Goal: Task Accomplishment & Management: Use online tool/utility

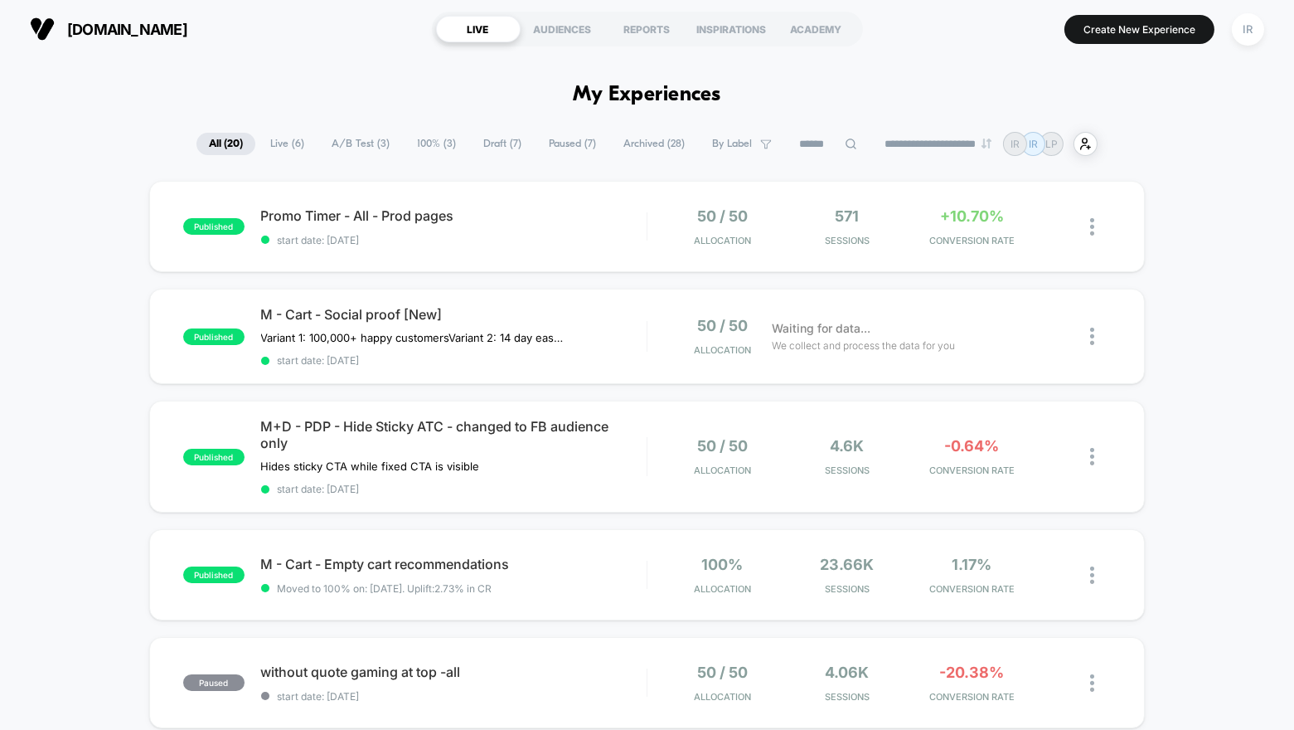
click at [1152, 53] on div "[DOMAIN_NAME] LIVE AUDIENCES REPORTS INSPIRATIONS ACADEMY Create New Experience…" at bounding box center [647, 29] width 1294 height 58
click at [1152, 38] on button "Create New Experience" at bounding box center [1140, 29] width 150 height 29
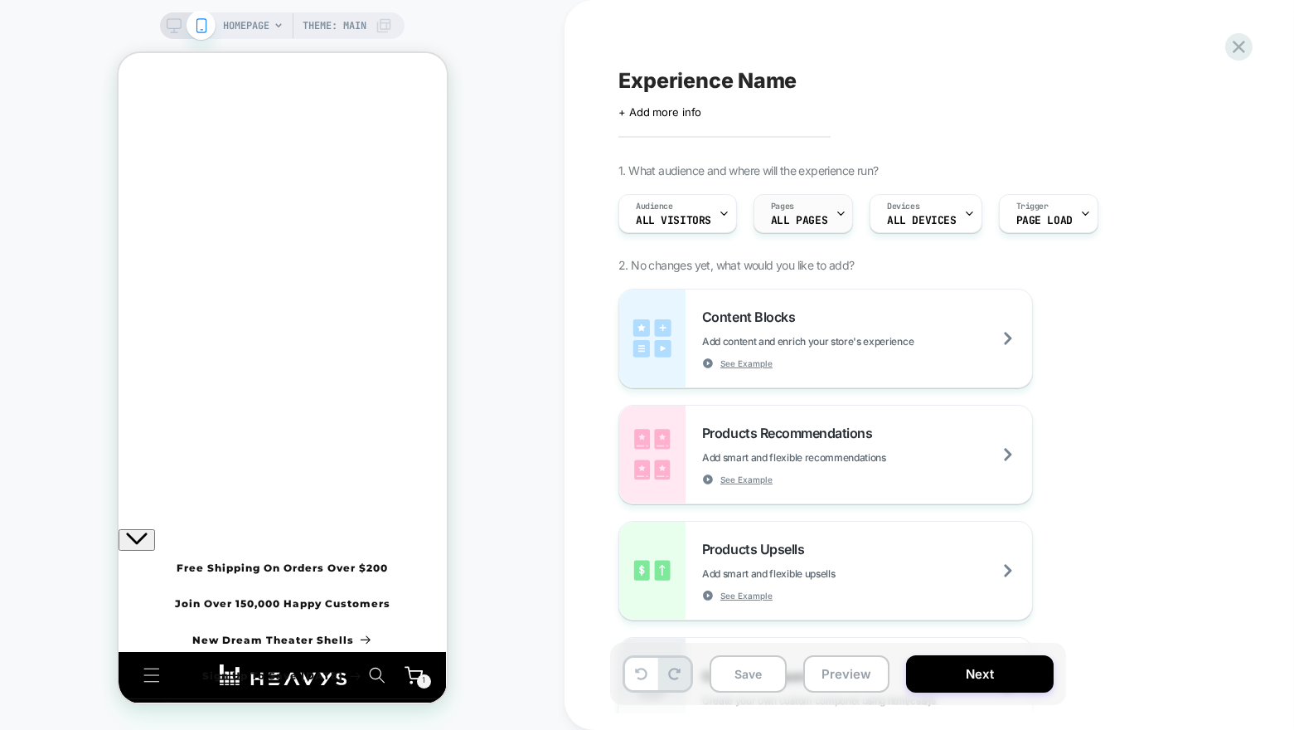
click at [784, 215] on span "ALL PAGES" at bounding box center [799, 221] width 56 height 12
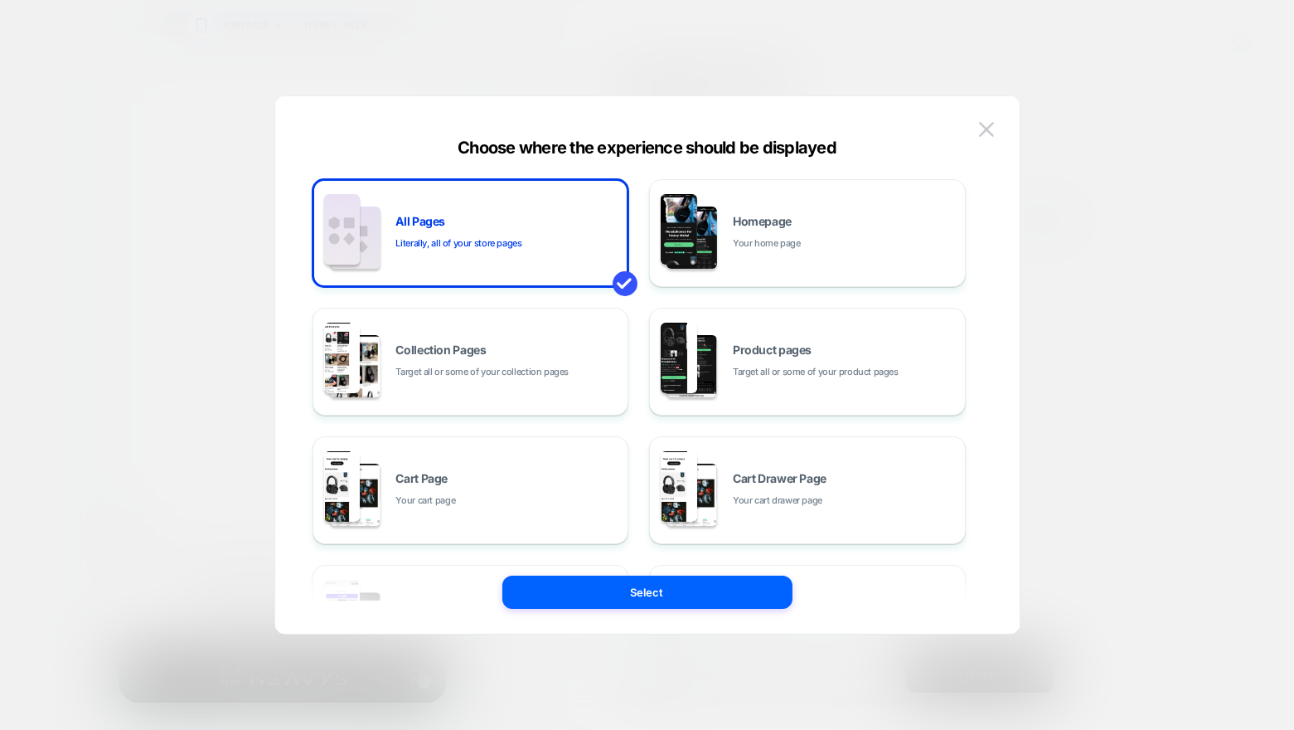
scroll to position [70, 0]
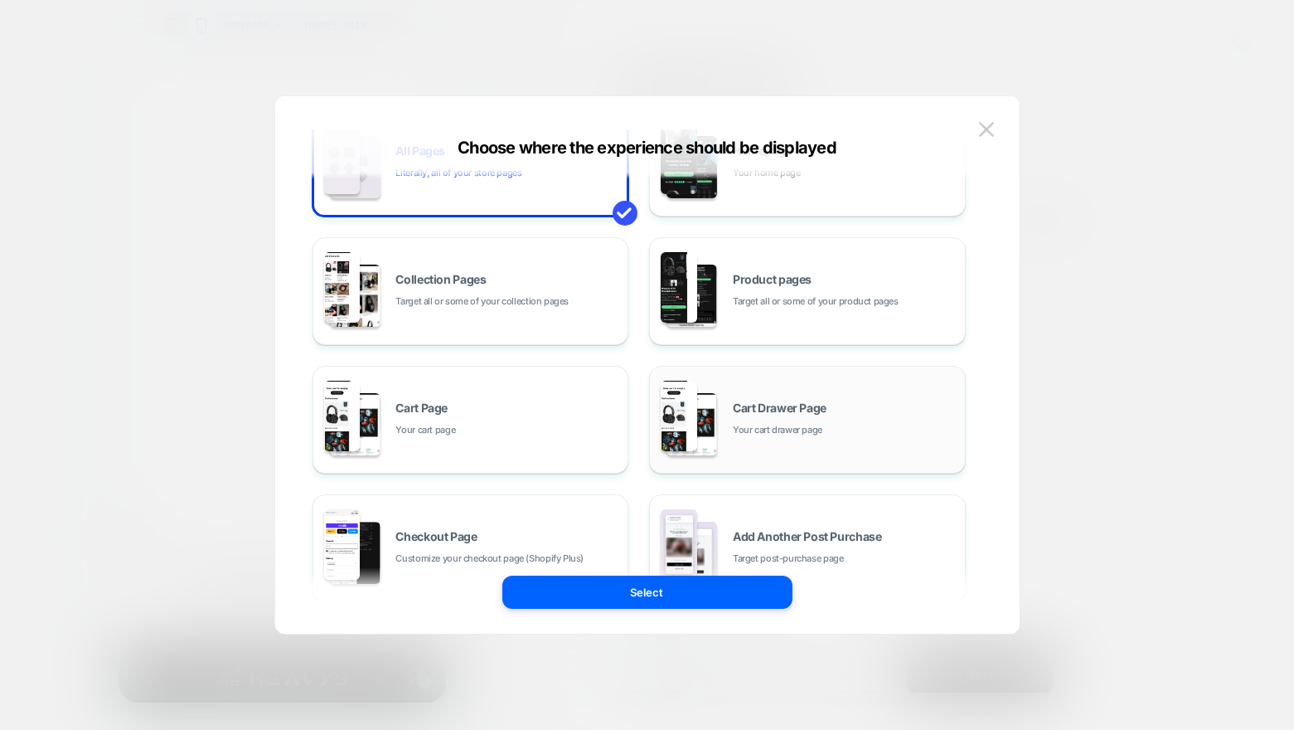
click at [862, 403] on div "Cart Drawer Page Your cart drawer page" at bounding box center [845, 420] width 224 height 36
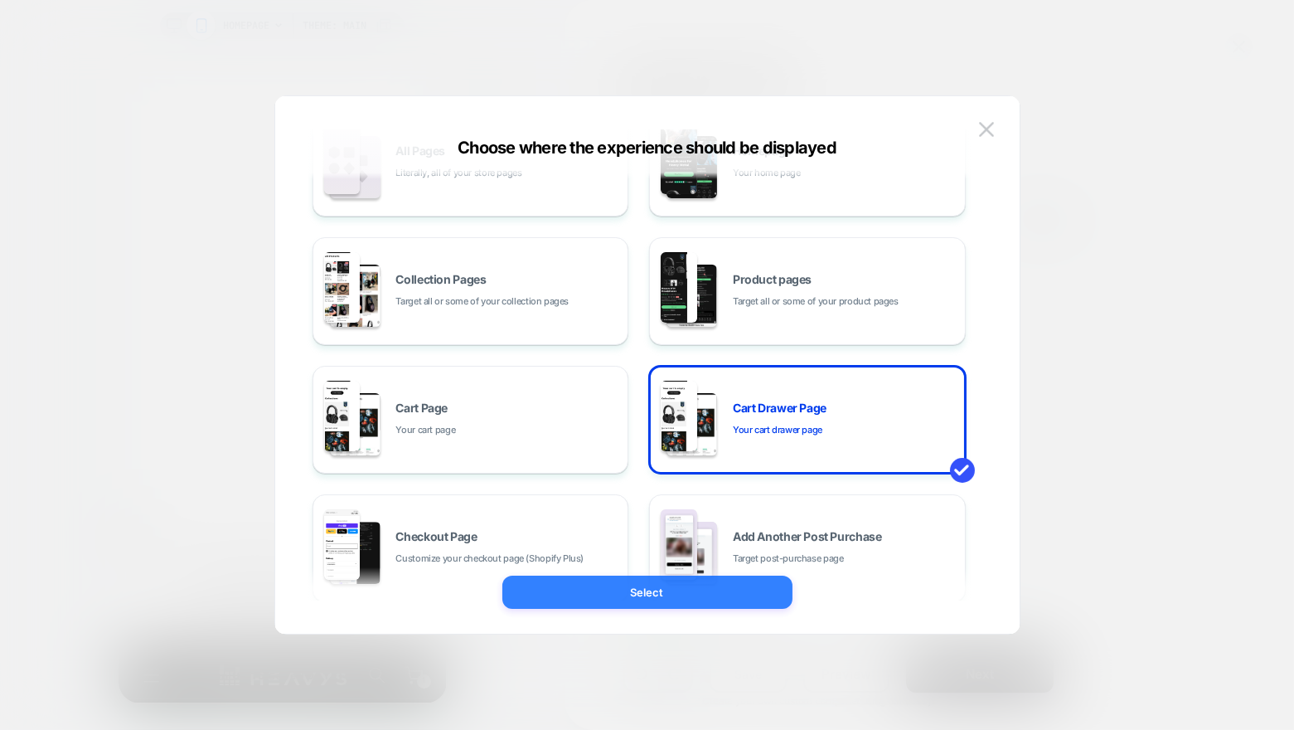
click at [709, 597] on button "Select" at bounding box center [648, 591] width 290 height 33
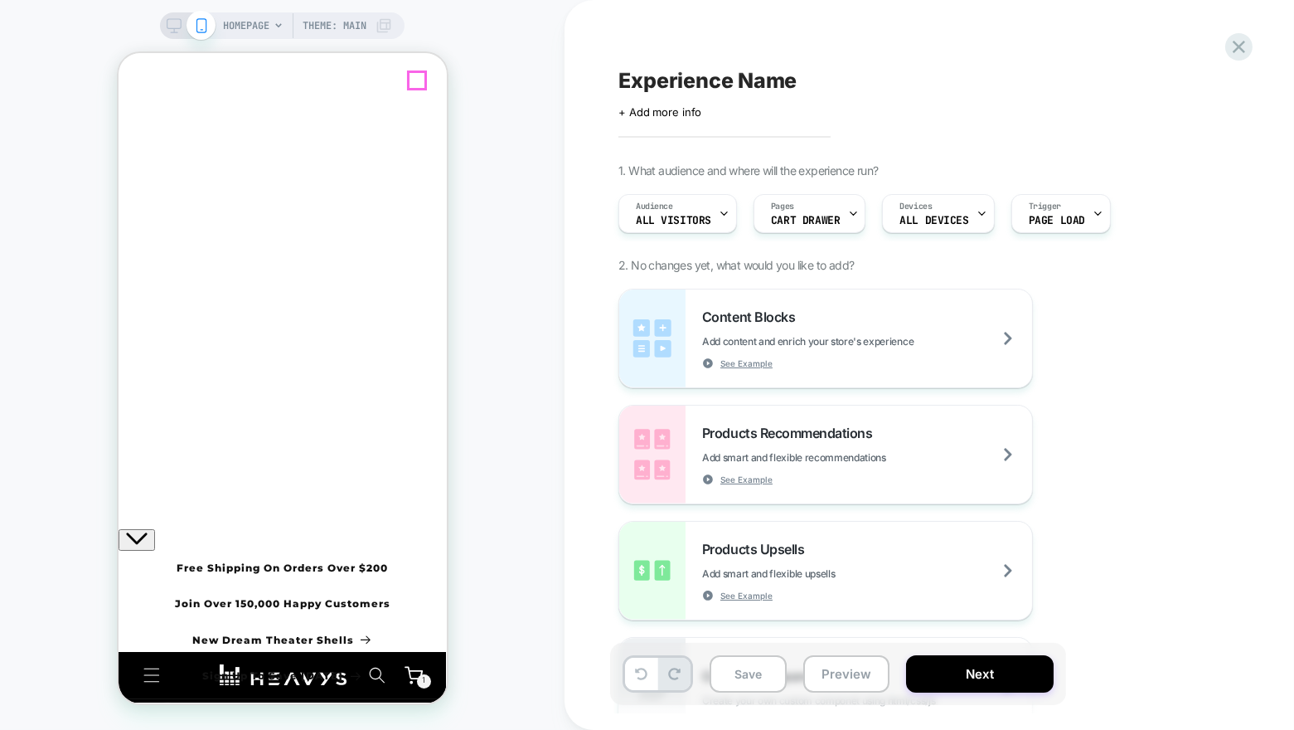
click at [124, 117] on icon "Close" at bounding box center [124, 117] width 0 height 0
click at [152, 668] on icon "Menu" at bounding box center [151, 675] width 17 height 15
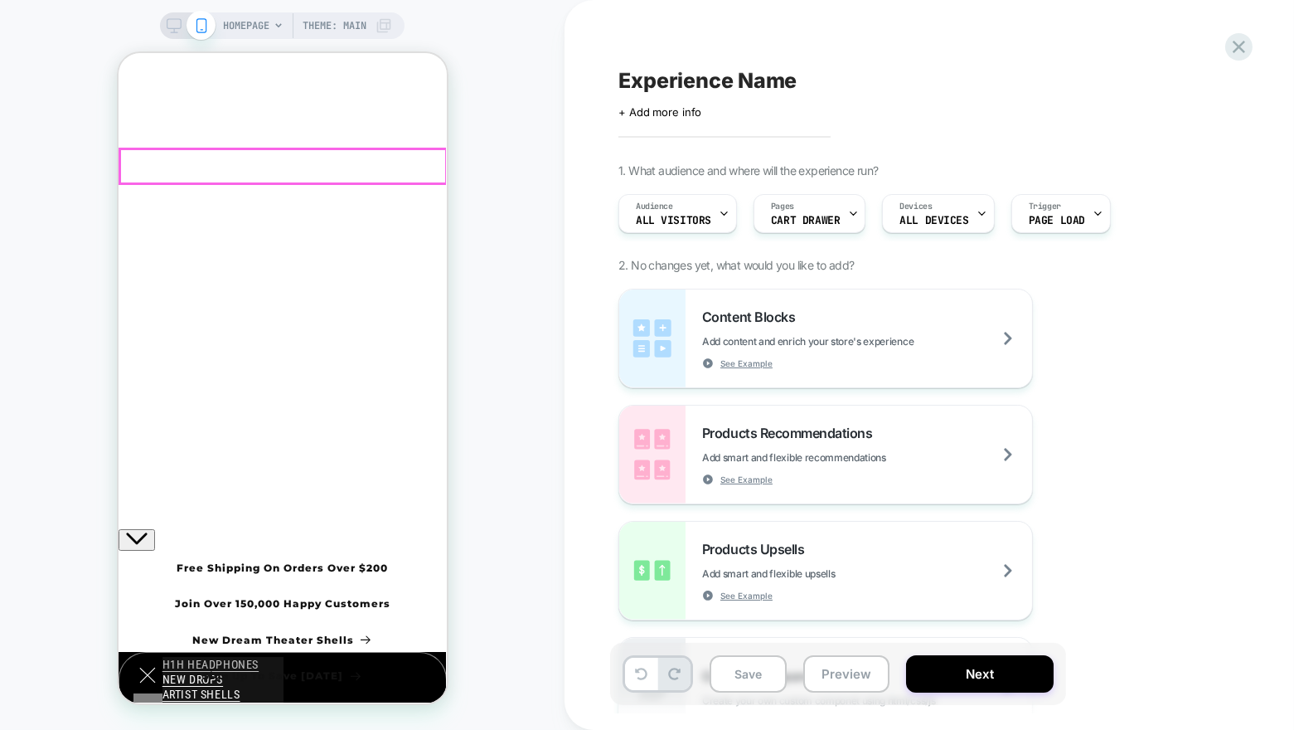
click at [188, 657] on link "H1H HEADPHONES" at bounding box center [222, 664] width 121 height 15
click at [246, 657] on link "H1H HEADPHONES" at bounding box center [222, 664] width 121 height 15
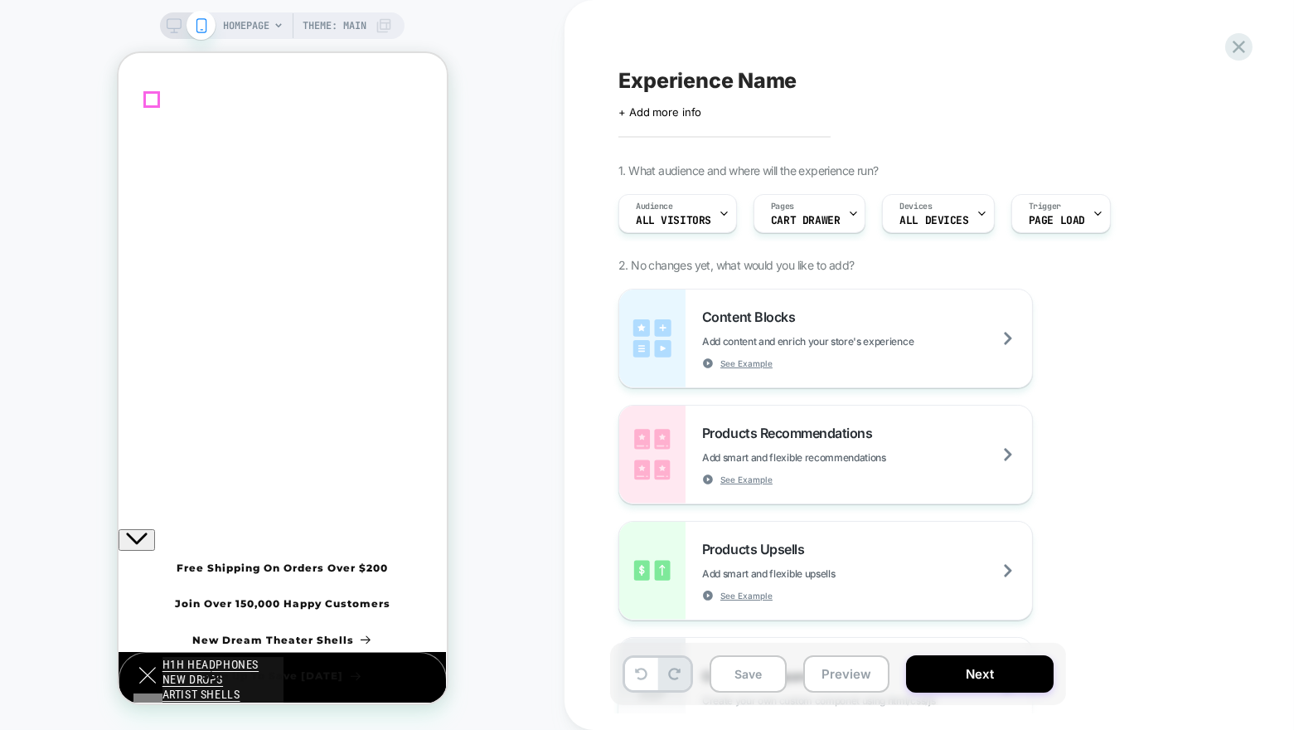
click at [155, 666] on icon "Menu" at bounding box center [146, 674] width 17 height 17
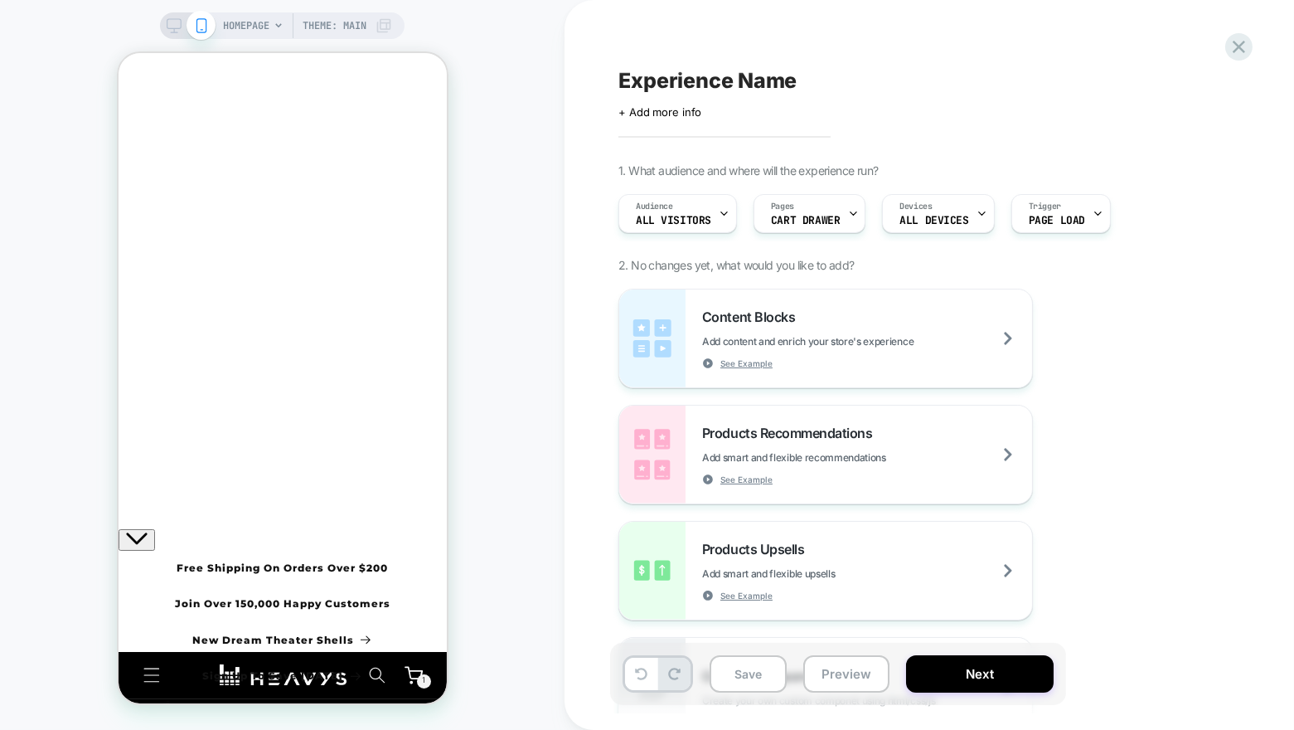
click at [275, 30] on icon at bounding box center [279, 26] width 10 height 10
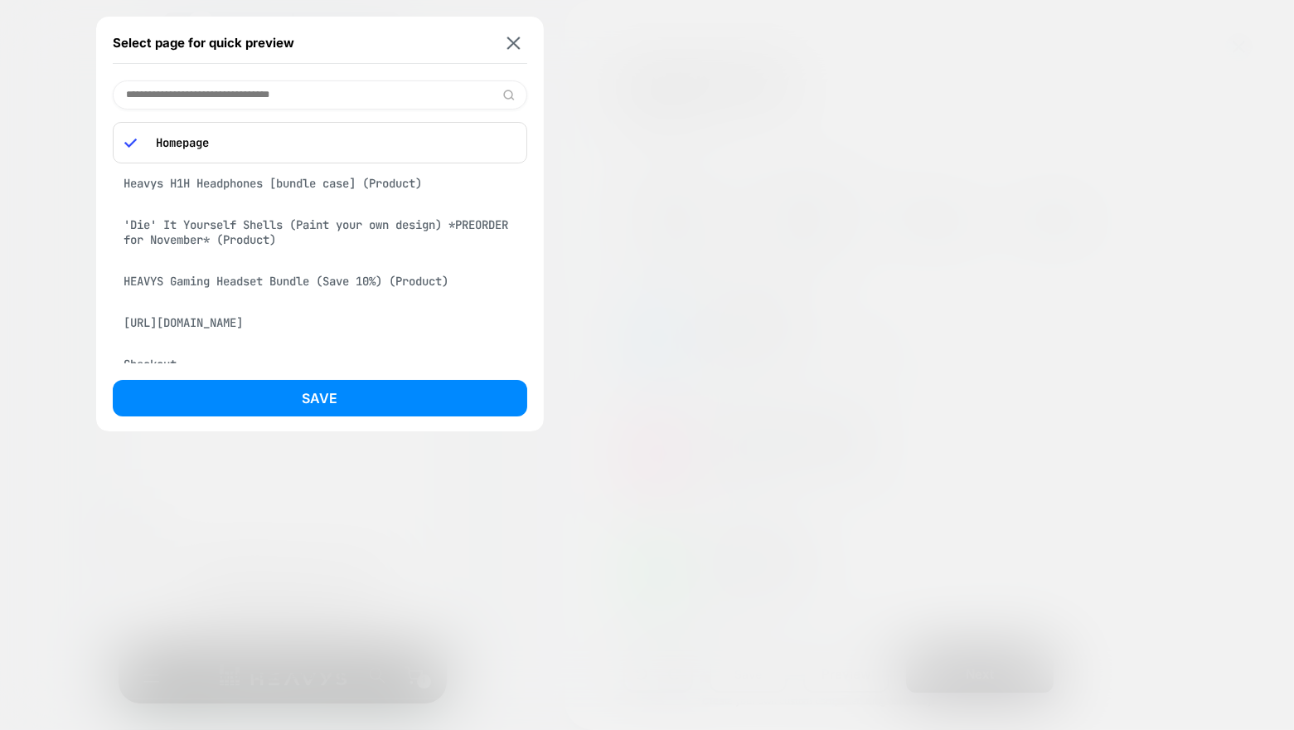
click at [271, 174] on div "Heavys H1H Headphones [bundle case] (Product)" at bounding box center [320, 184] width 415 height 32
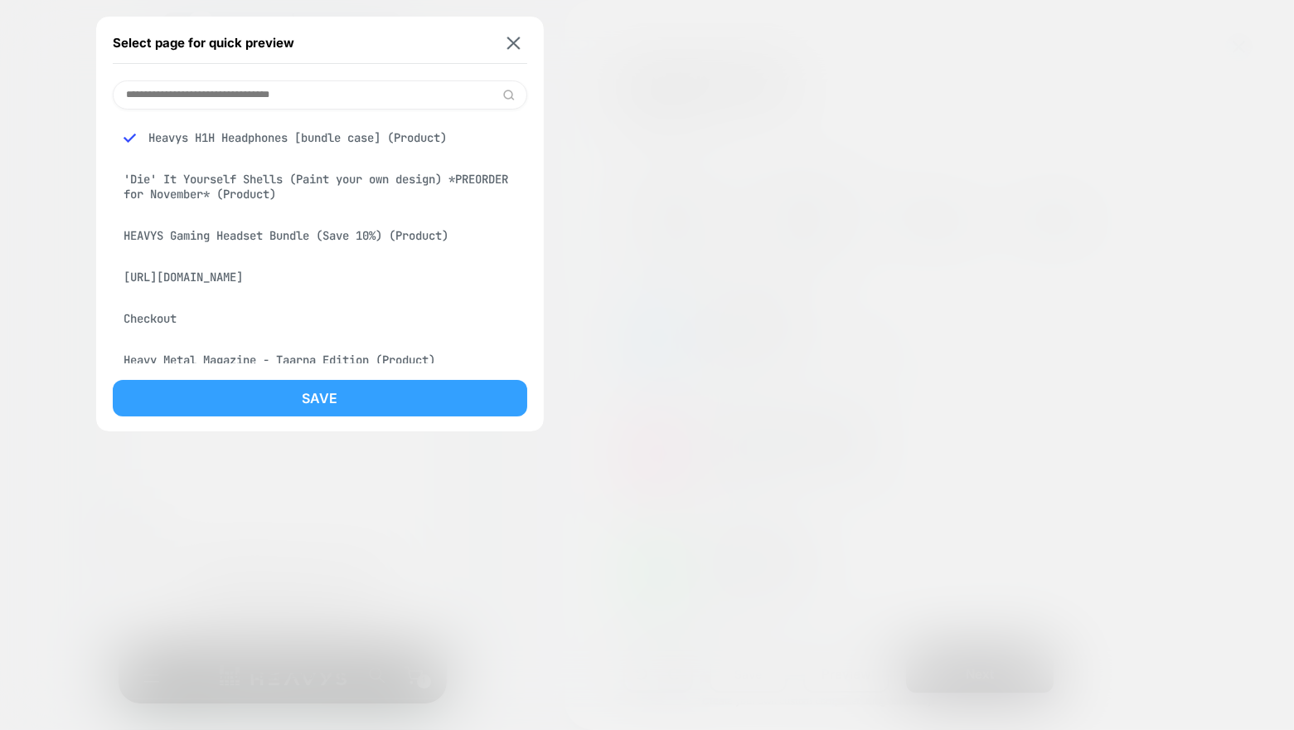
click at [274, 395] on button "Save" at bounding box center [320, 398] width 415 height 36
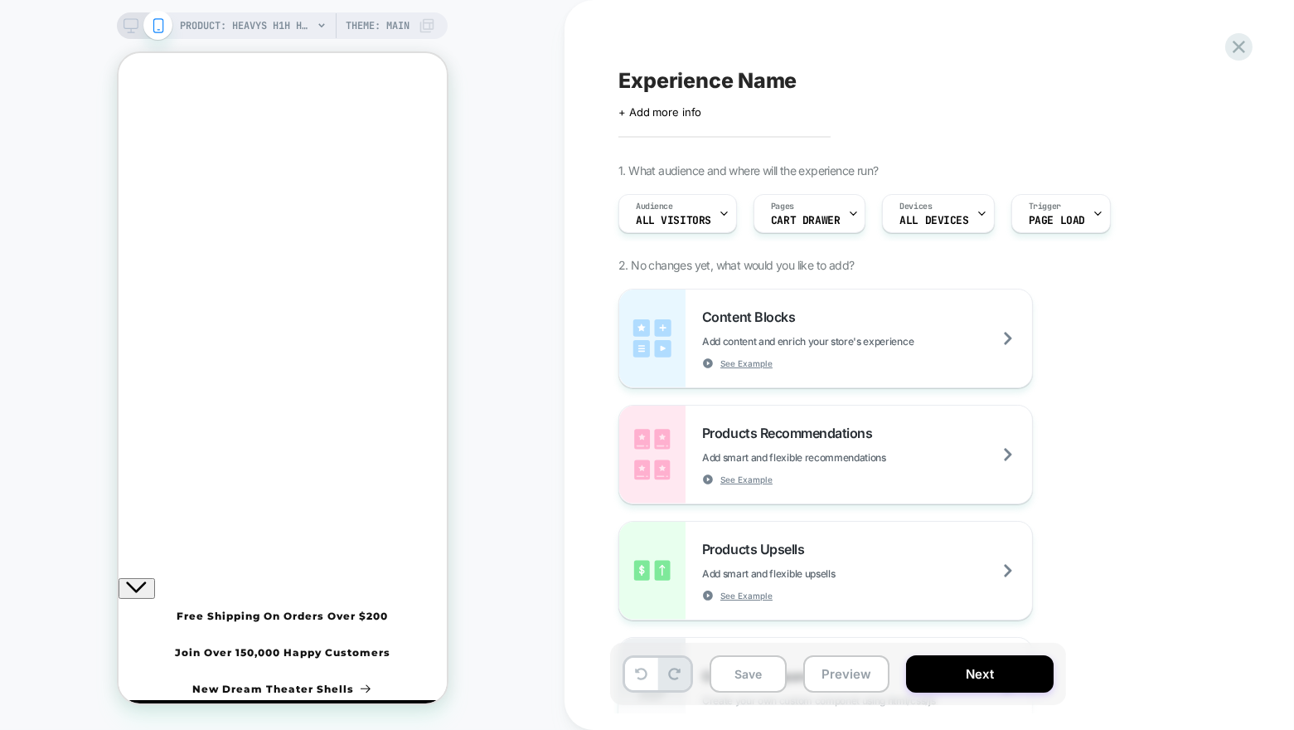
scroll to position [0, 0]
click at [124, 117] on icon "Close" at bounding box center [124, 117] width 0 height 0
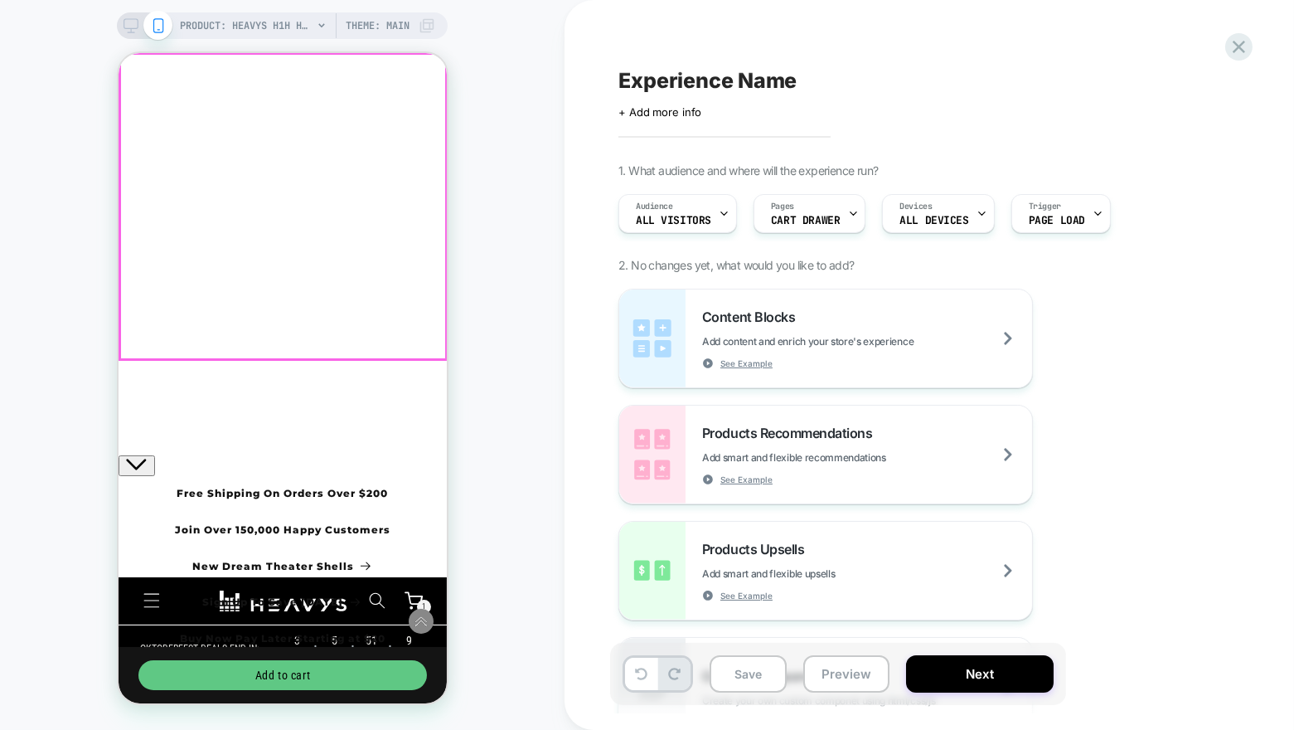
scroll to position [559, 0]
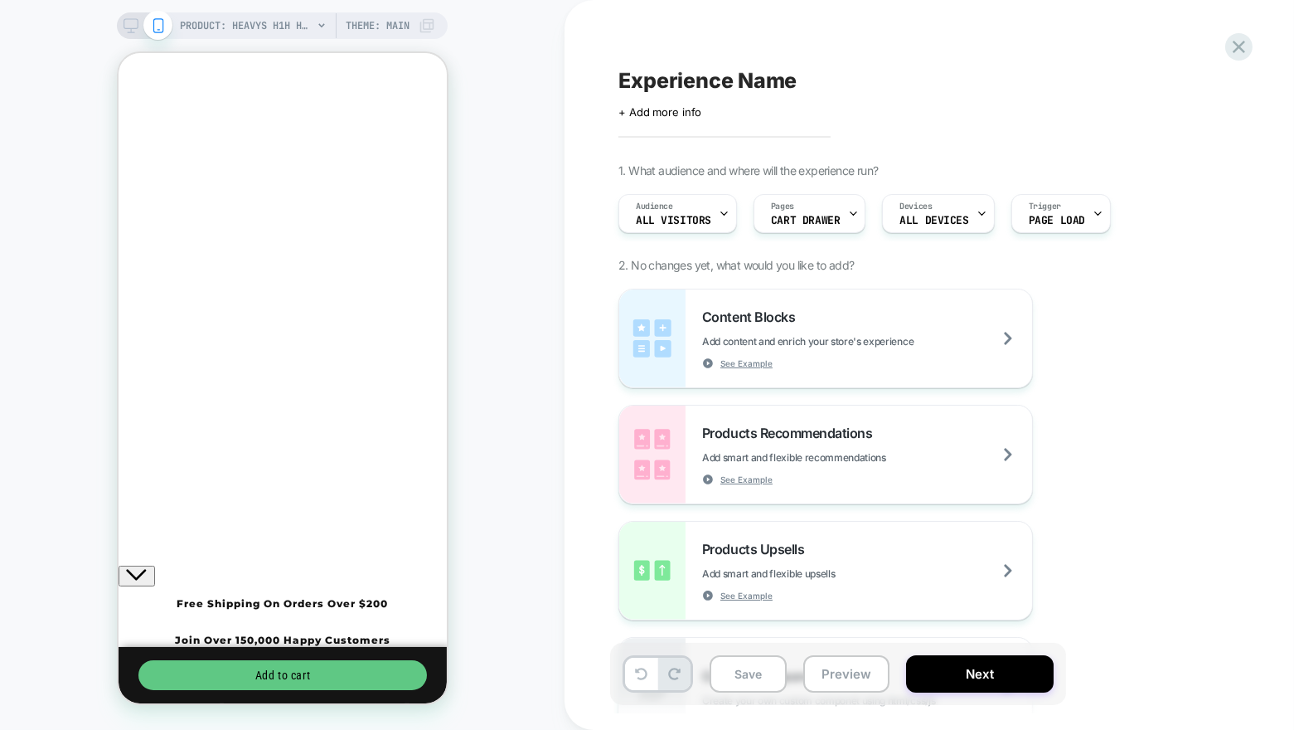
scroll to position [0, 0]
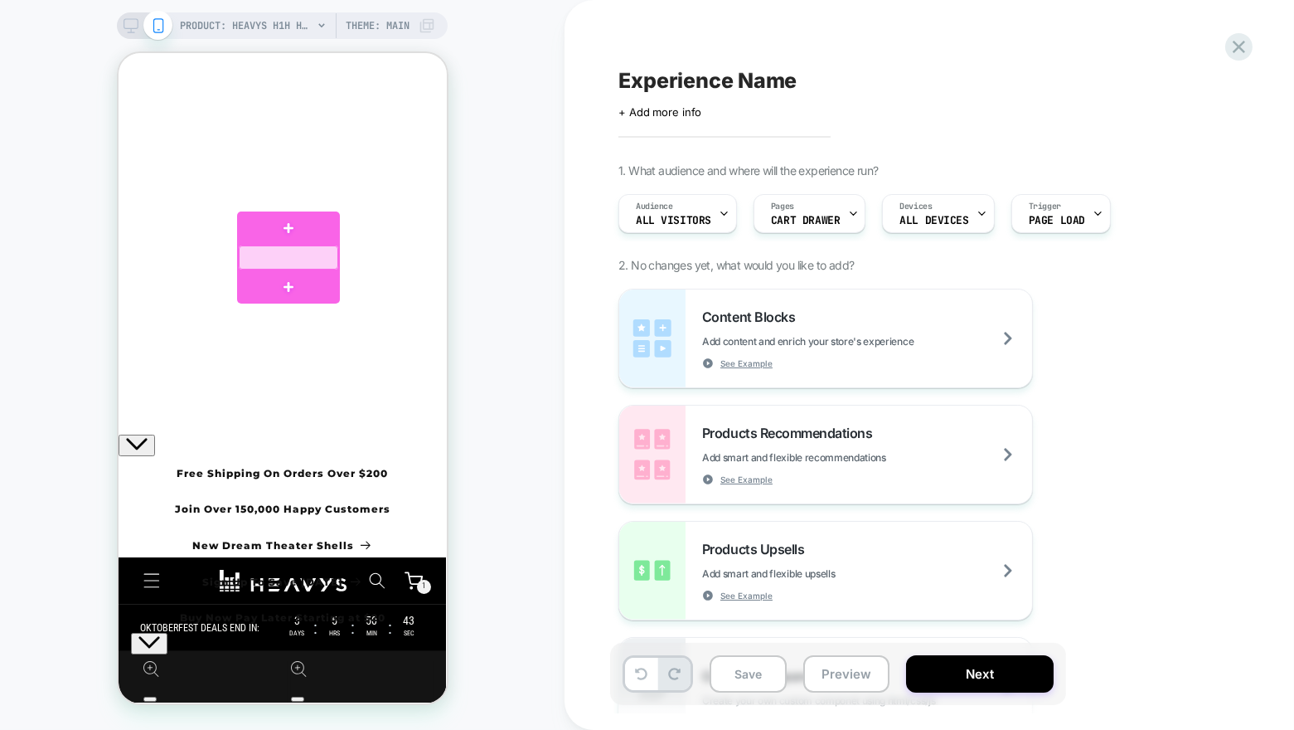
click at [309, 259] on div at bounding box center [288, 257] width 100 height 24
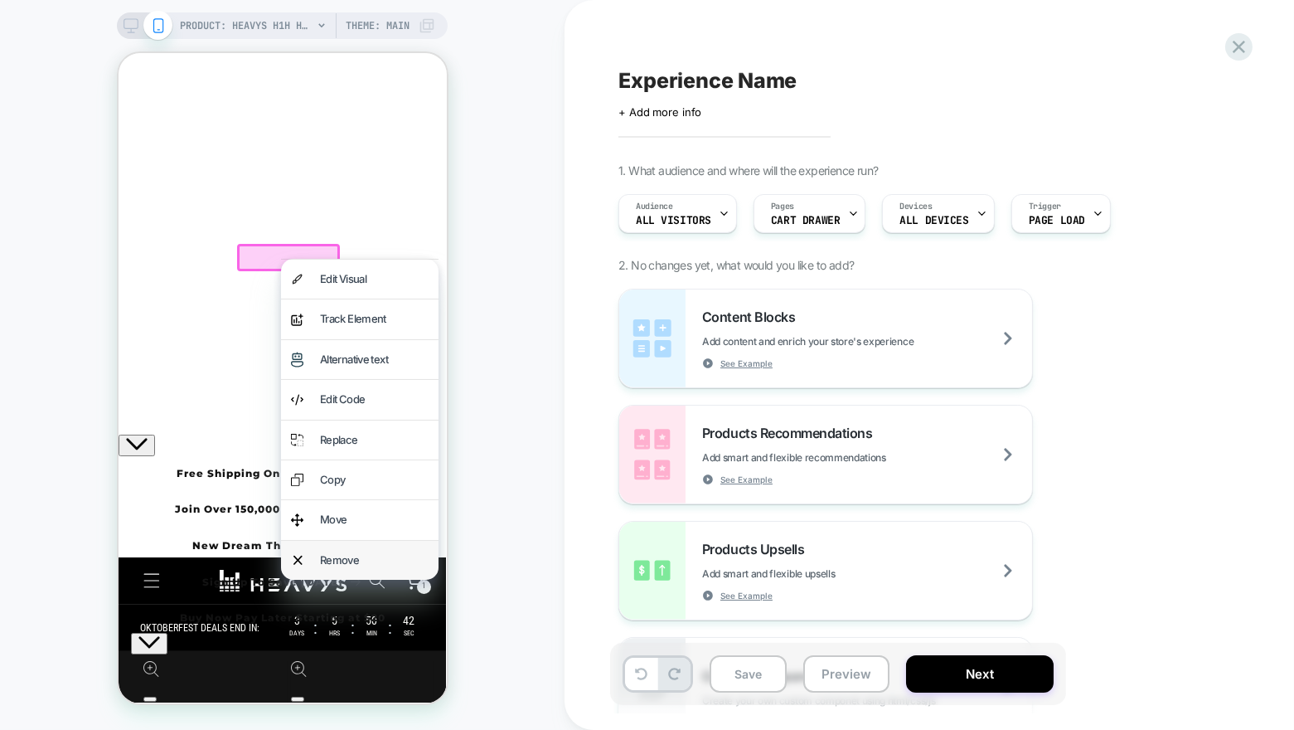
click at [374, 551] on div "Remove" at bounding box center [373, 560] width 109 height 19
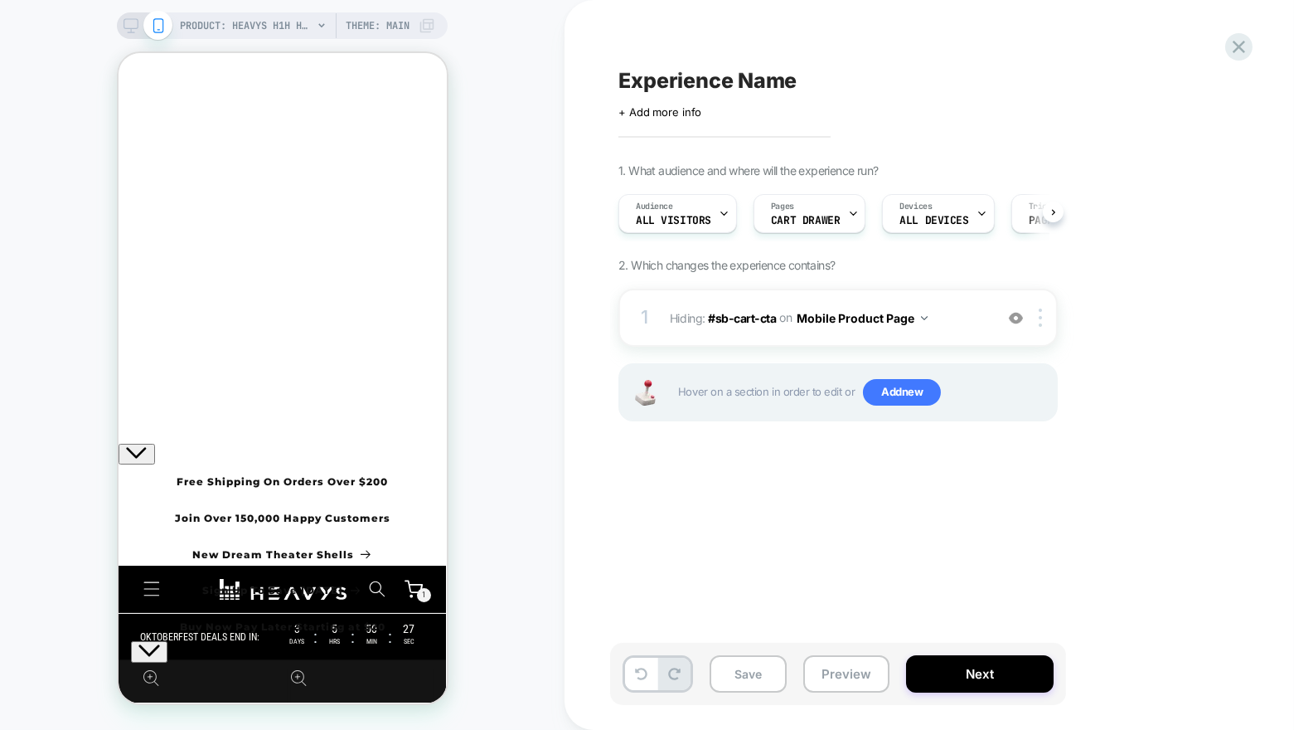
drag, startPoint x: 949, startPoint y: 683, endPoint x: 710, endPoint y: 89, distance: 640.7
click at [710, 89] on div "Experience Name Click to edit experience details + Add more info 1. What audien…" at bounding box center [930, 365] width 622 height 730
click at [784, 85] on span "Experience Name" at bounding box center [708, 80] width 178 height 25
click at [635, 86] on textarea "*******" at bounding box center [683, 81] width 129 height 26
click at [705, 83] on textarea "*******" at bounding box center [683, 81] width 129 height 26
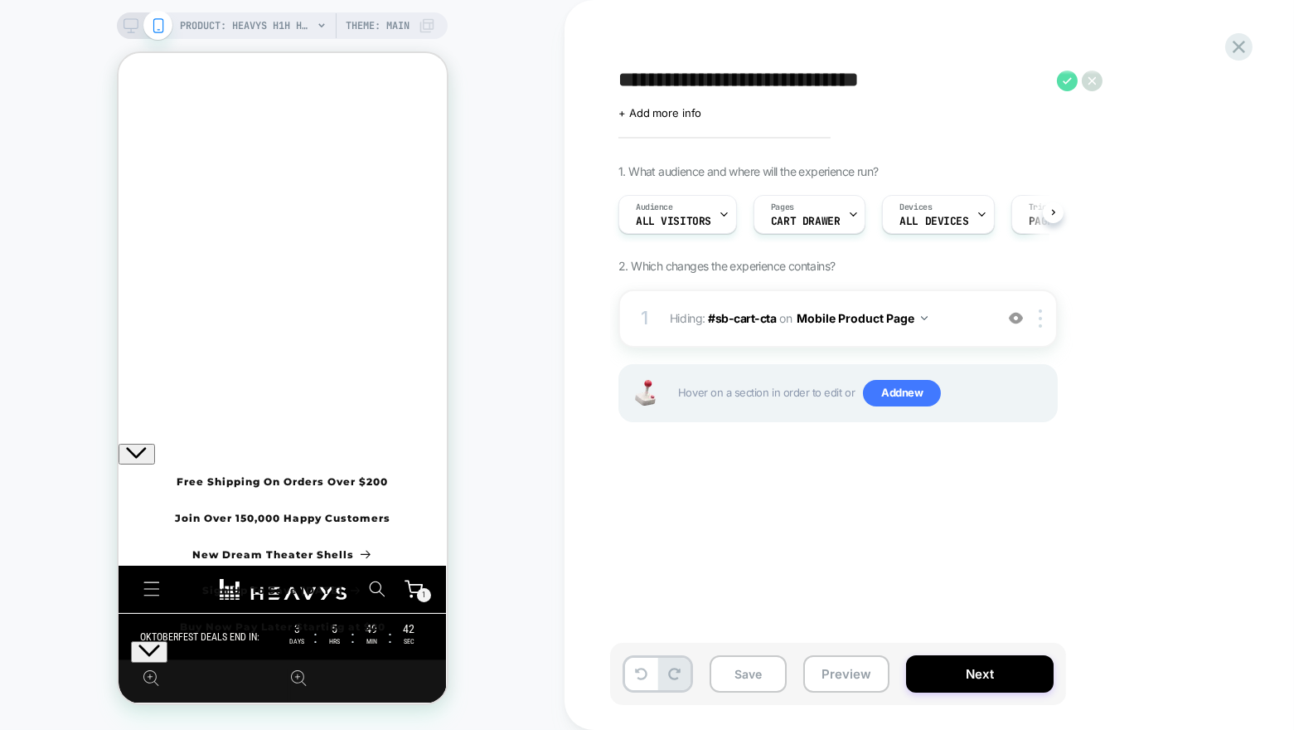
type textarea "**********"
click at [1068, 80] on icon at bounding box center [1067, 80] width 9 height 7
click at [1044, 326] on div "1 Hiding : #sb-cart-cta #sb-cart-cta on Mobile Product Page Add Before Add Afte…" at bounding box center [838, 318] width 439 height 58
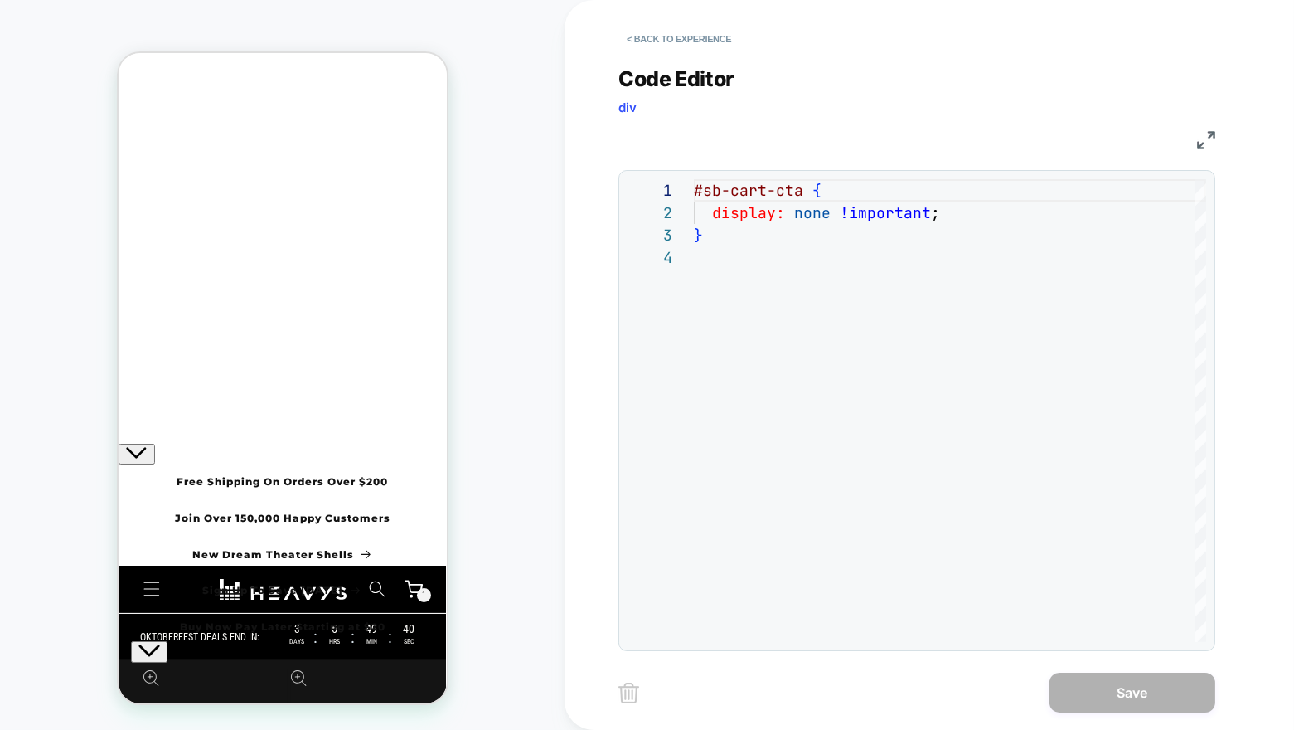
scroll to position [66, 0]
click at [657, 42] on button "< Back to experience" at bounding box center [679, 39] width 121 height 27
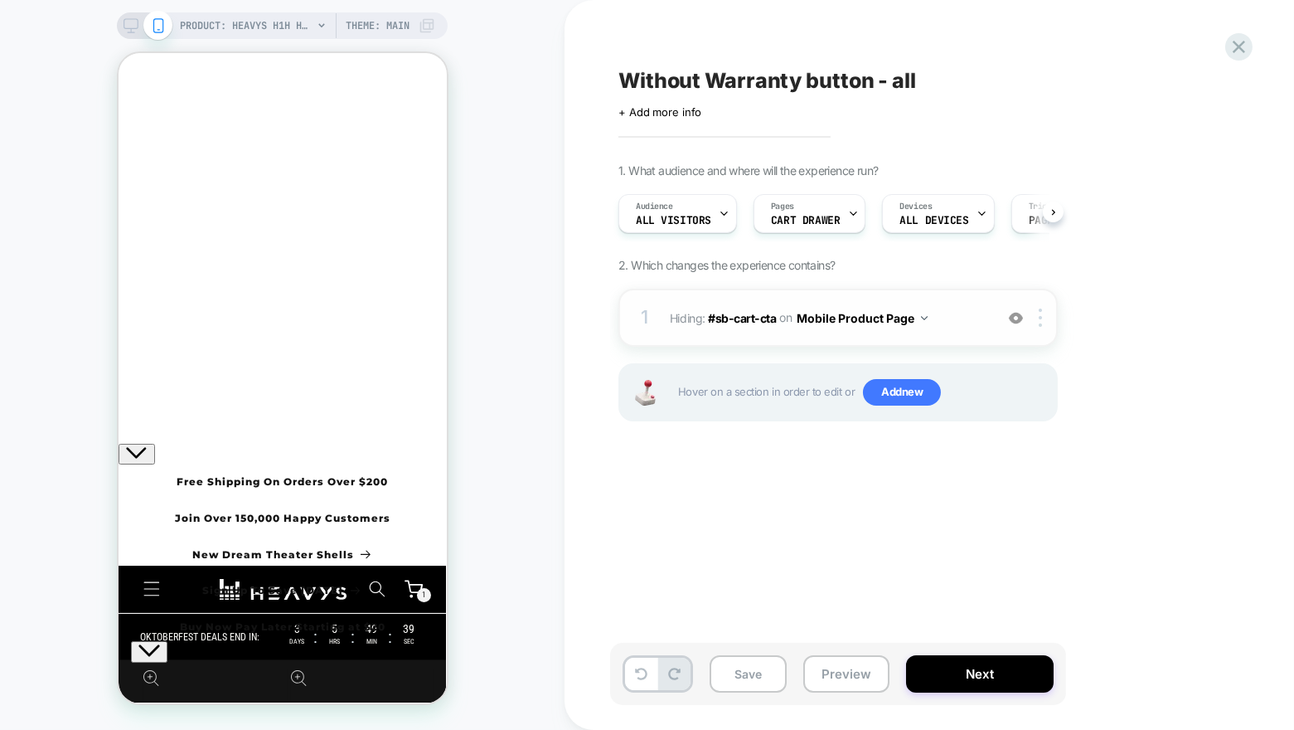
scroll to position [0, 1]
click at [1038, 317] on div at bounding box center [1043, 317] width 27 height 18
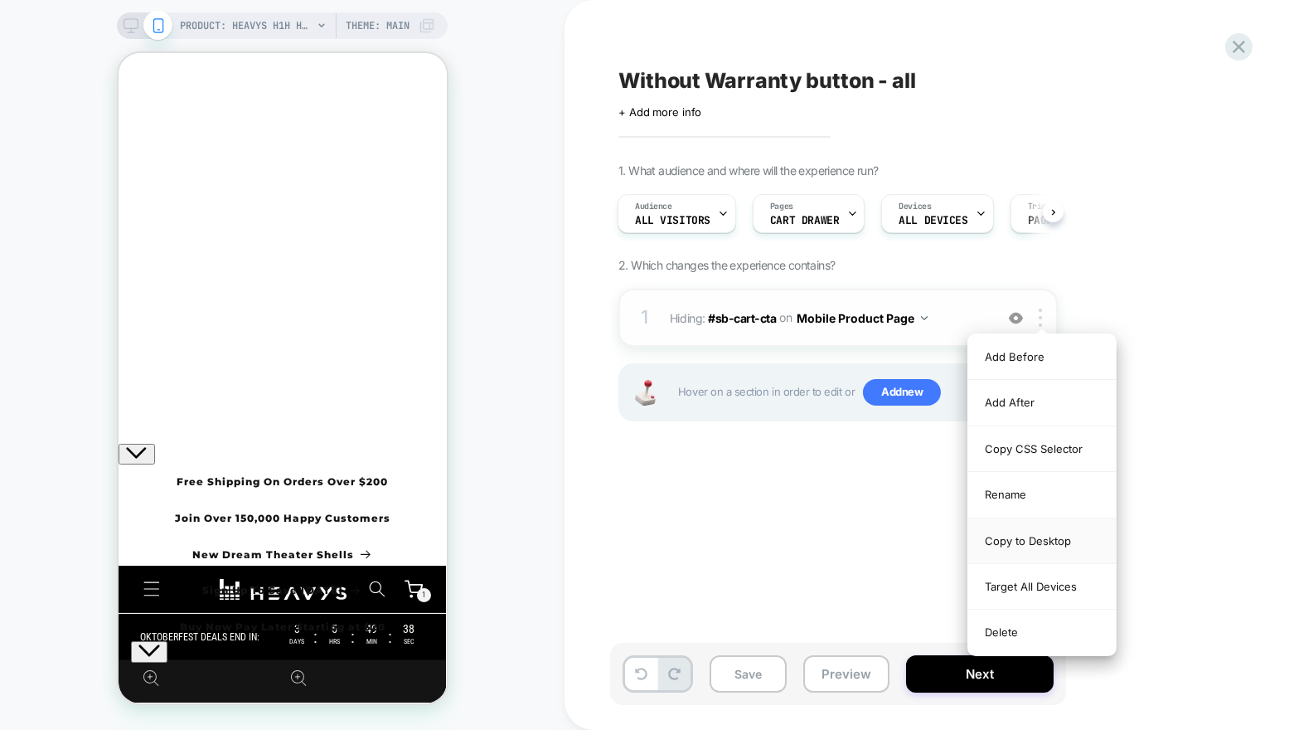
click at [1005, 530] on div "Copy to Desktop" at bounding box center [1043, 541] width 148 height 46
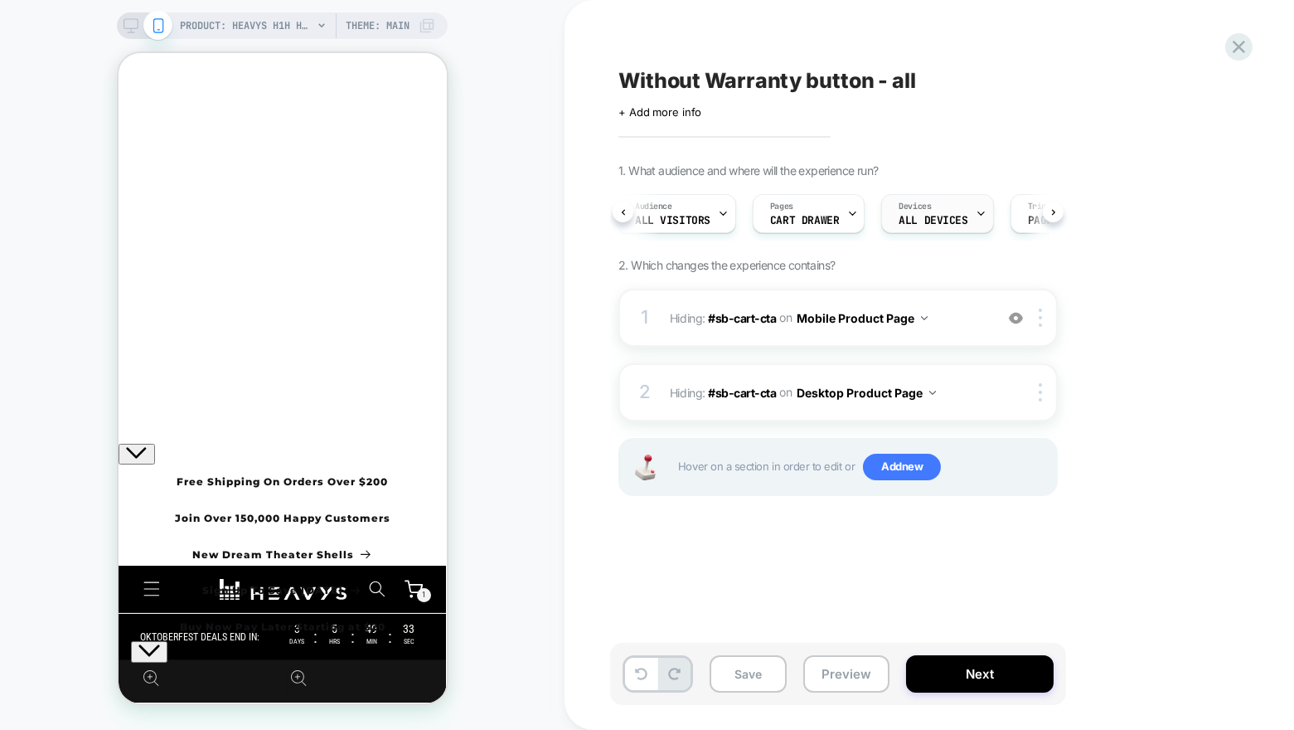
scroll to position [0, 29]
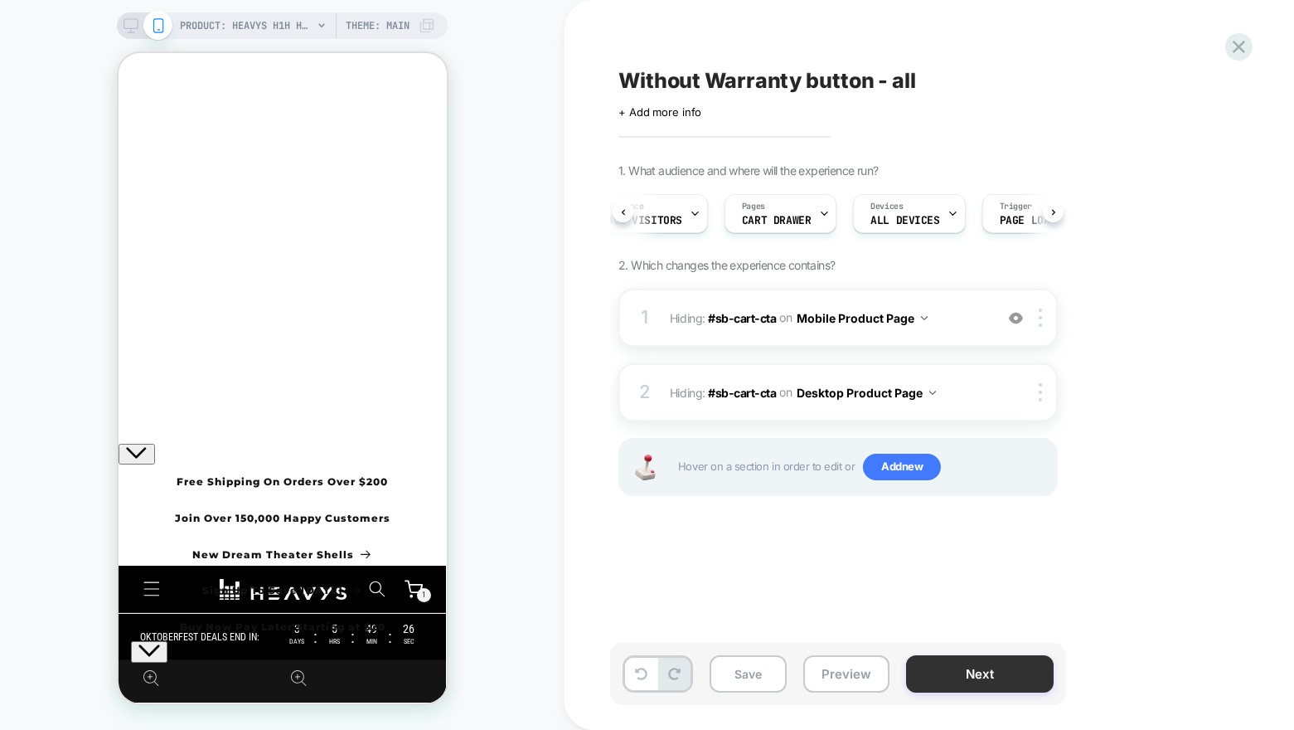
click at [948, 670] on button "Next" at bounding box center [980, 673] width 148 height 37
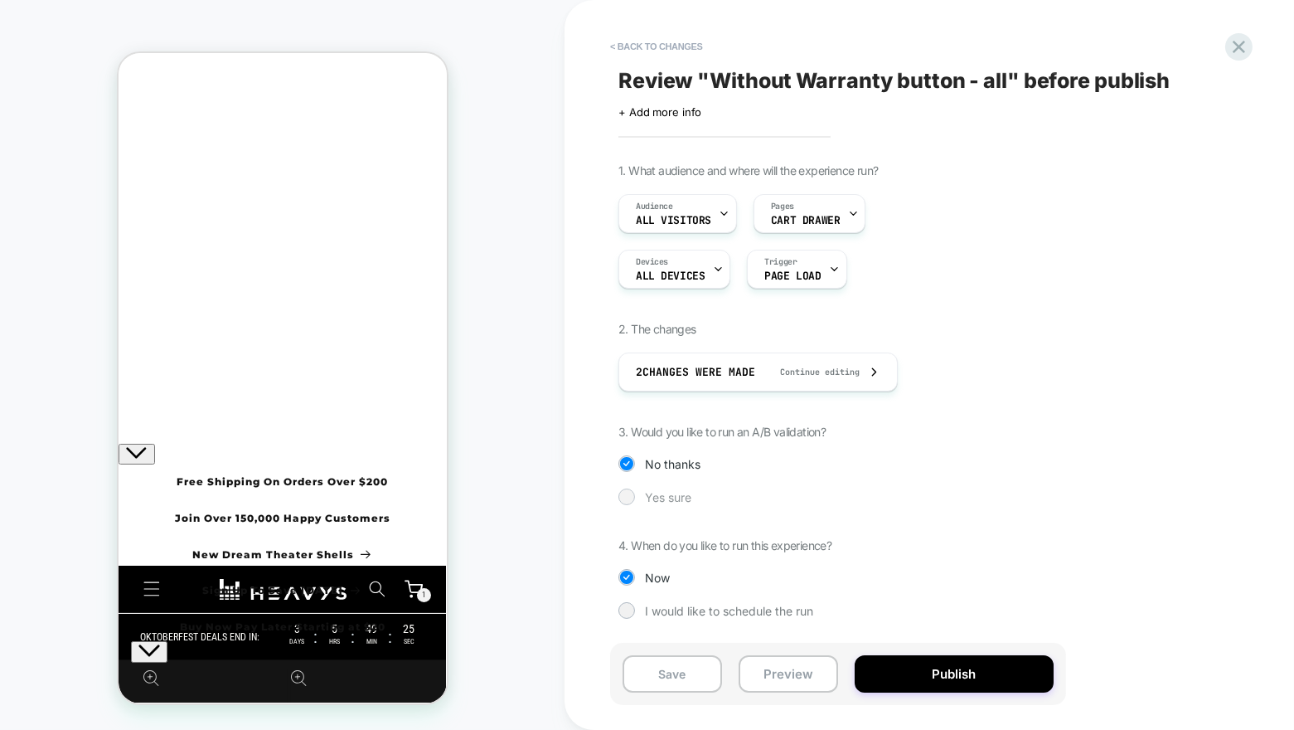
click at [648, 496] on span "Yes sure" at bounding box center [668, 497] width 46 height 14
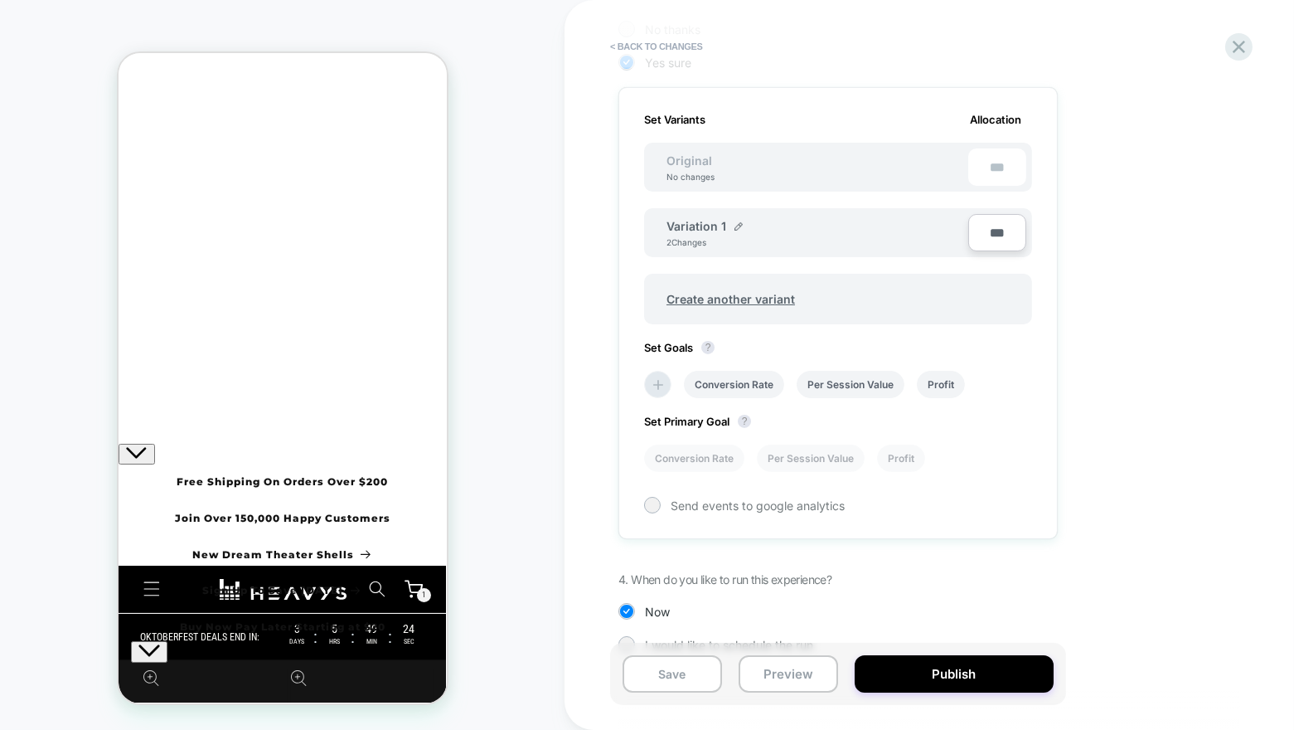
scroll to position [460, 0]
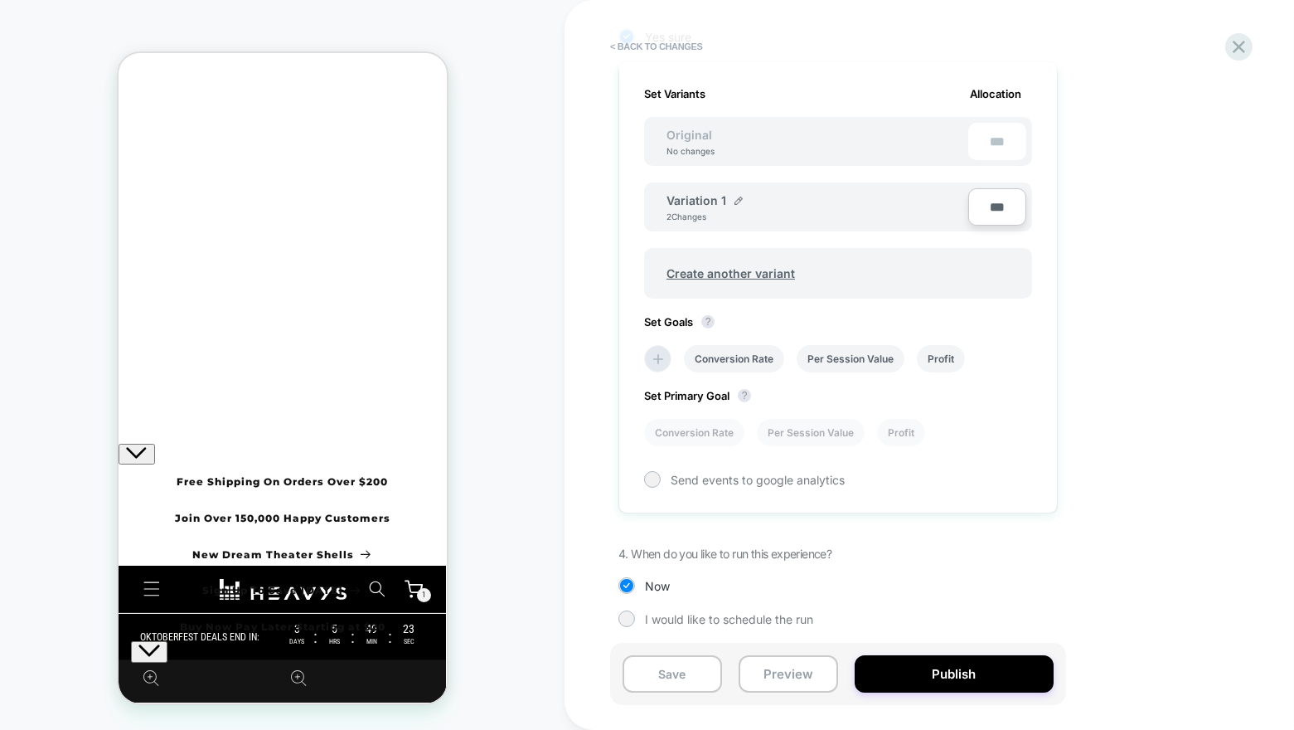
click at [741, 193] on div "Variation 1 2 Changes" at bounding box center [818, 207] width 302 height 28
click at [736, 197] on img at bounding box center [739, 201] width 8 height 8
click at [724, 201] on input "**********" at bounding box center [727, 208] width 120 height 32
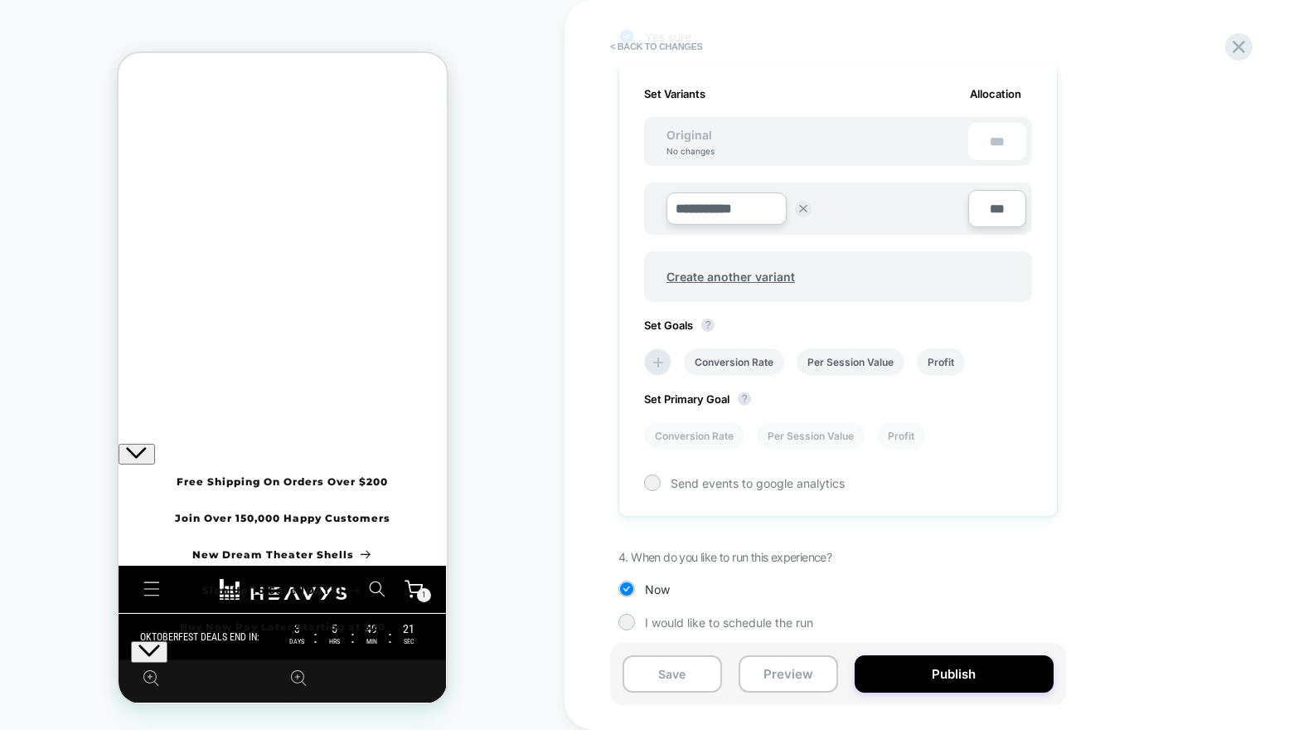
click at [724, 201] on input "**********" at bounding box center [727, 208] width 120 height 32
click at [730, 206] on input "**********" at bounding box center [727, 208] width 120 height 32
type input "**********"
drag, startPoint x: 808, startPoint y: 201, endPoint x: 854, endPoint y: 211, distance: 47.5
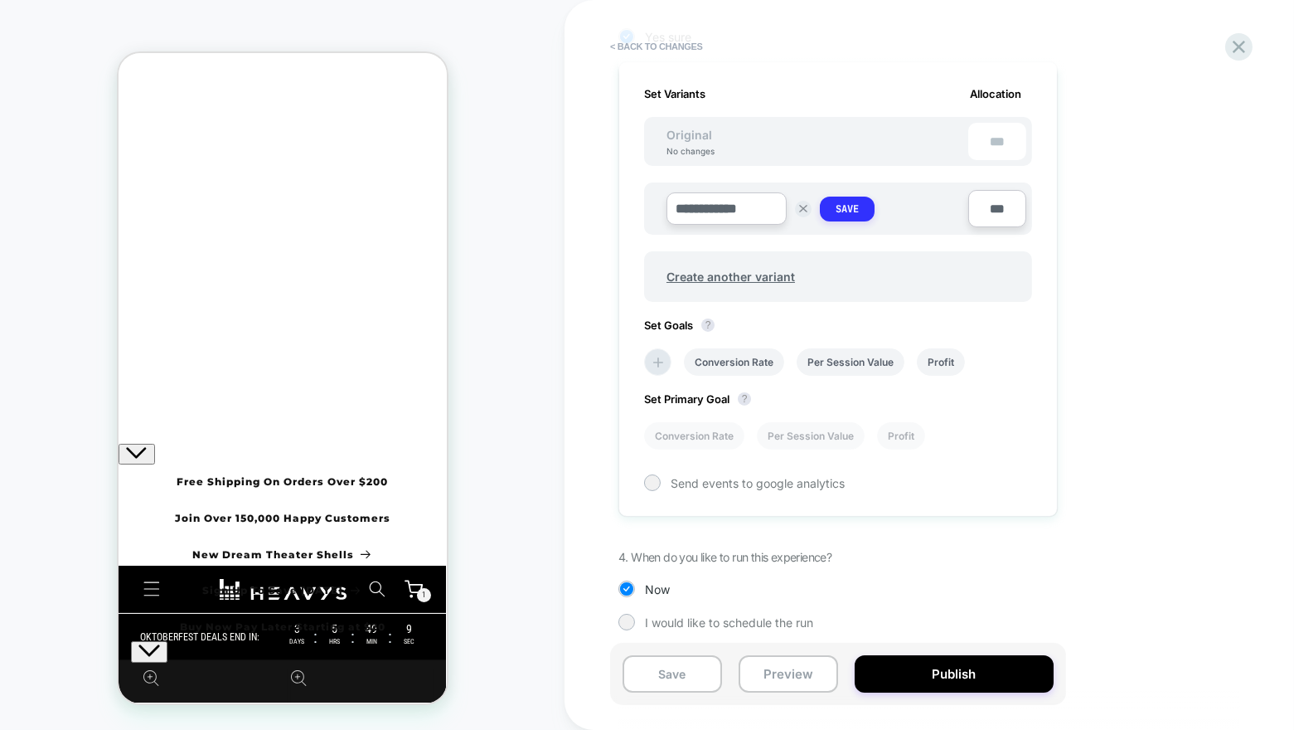
click at [854, 211] on div "**********" at bounding box center [771, 208] width 208 height 32
click at [854, 211] on strong "Save" at bounding box center [847, 208] width 23 height 13
click at [748, 351] on li "Conversion Rate" at bounding box center [734, 358] width 100 height 27
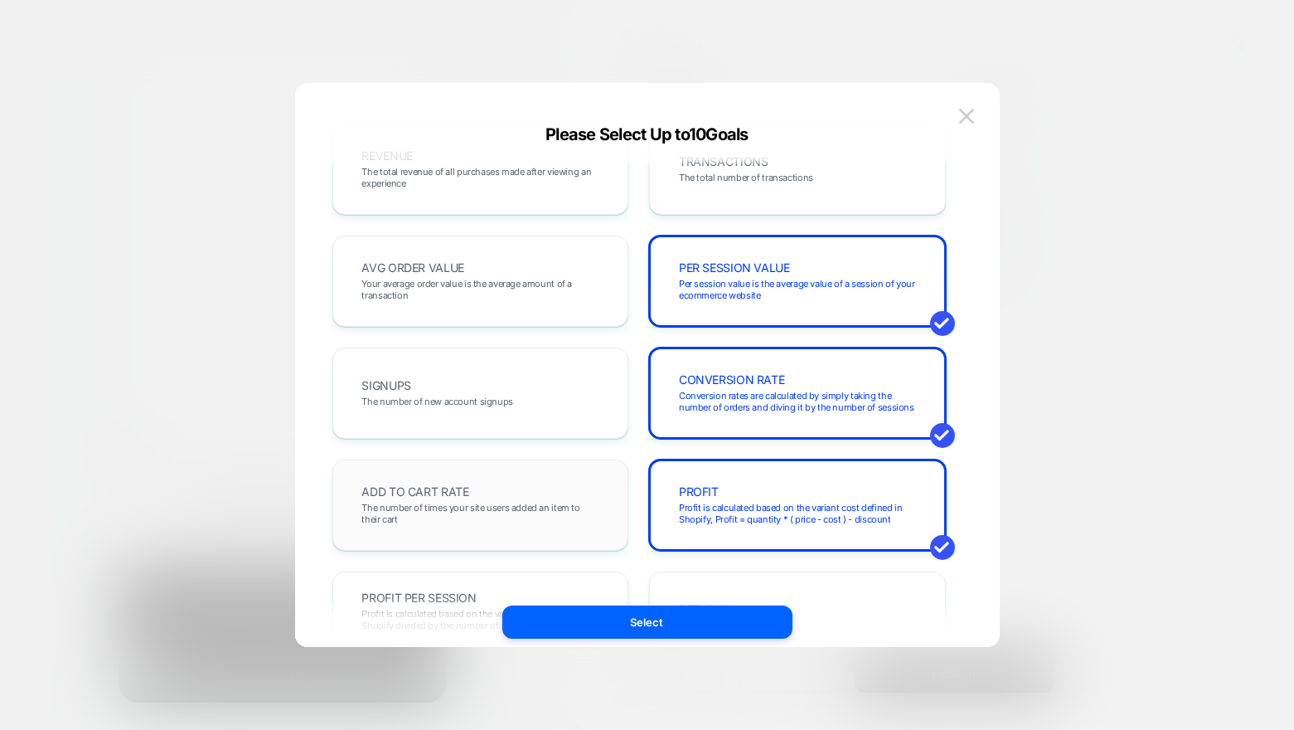
scroll to position [0, 0]
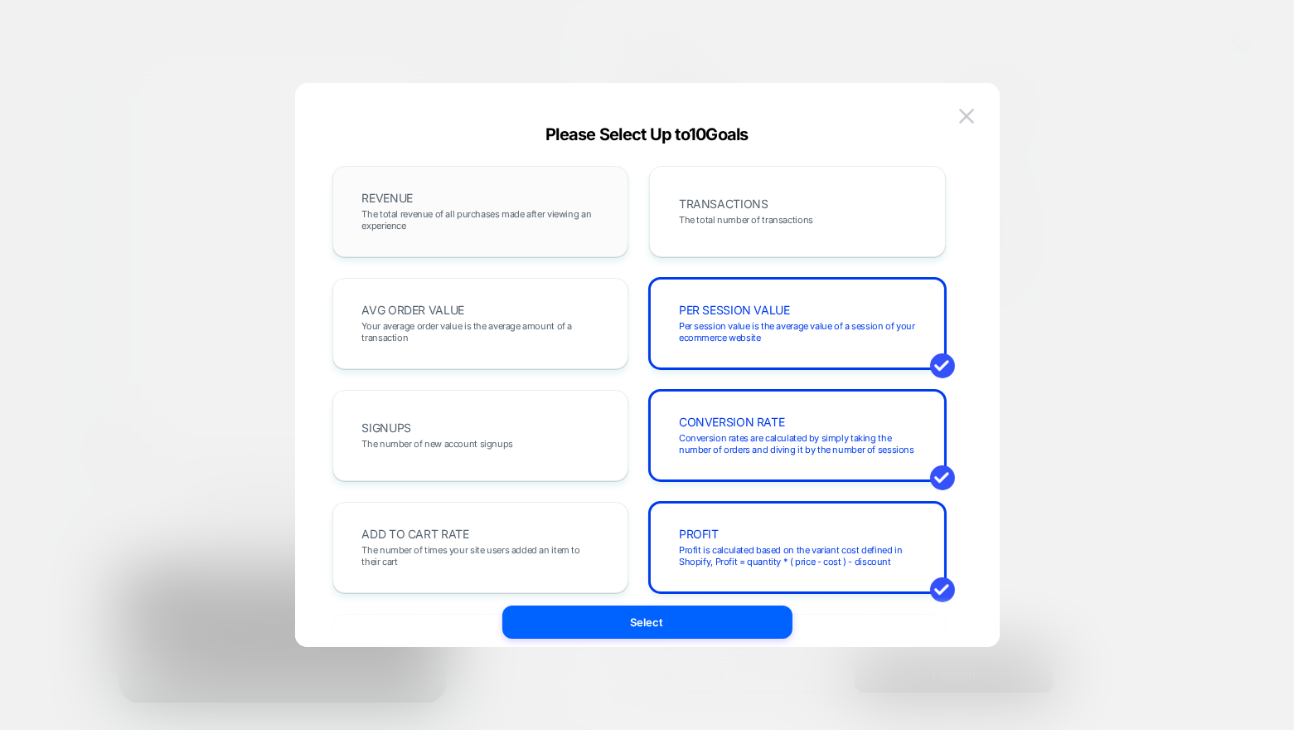
click at [522, 196] on div "REVENUE The total revenue of all purchases made after viewing an experience" at bounding box center [481, 211] width 262 height 56
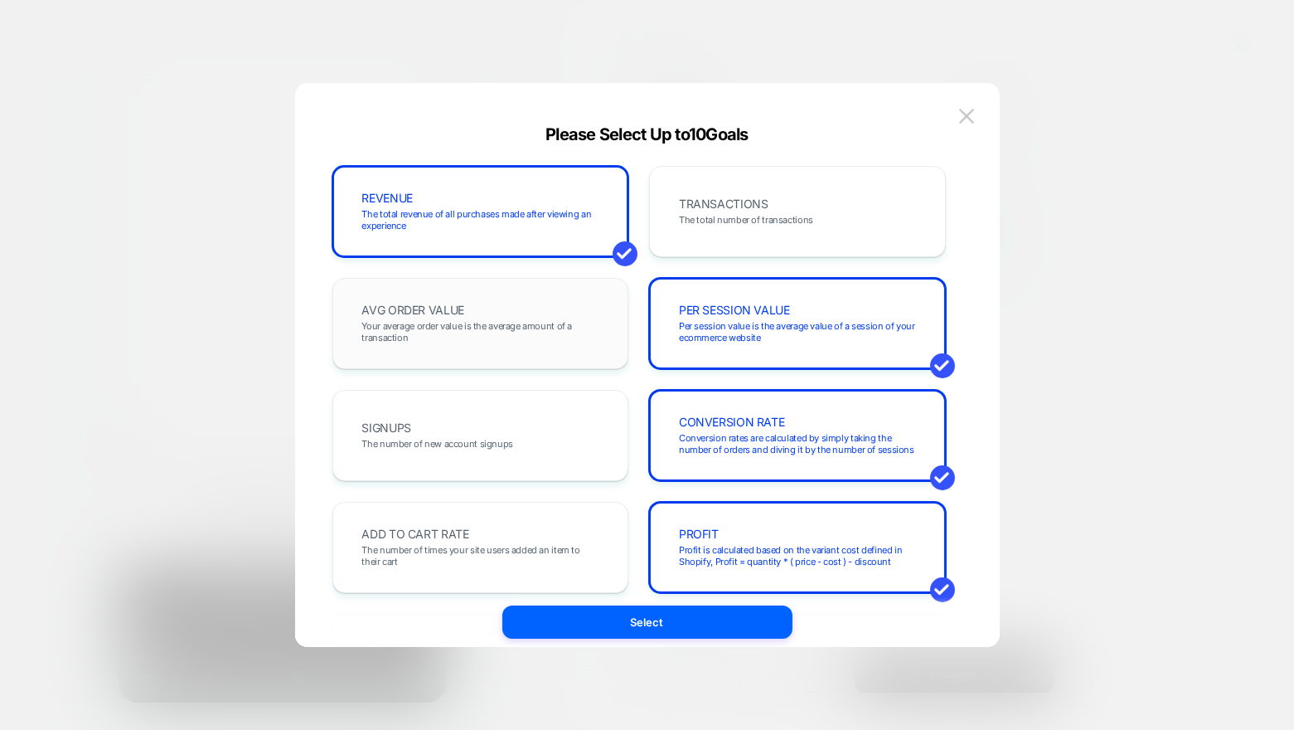
click at [549, 337] on span "Your average order value is the average amount of a transaction" at bounding box center [480, 331] width 237 height 23
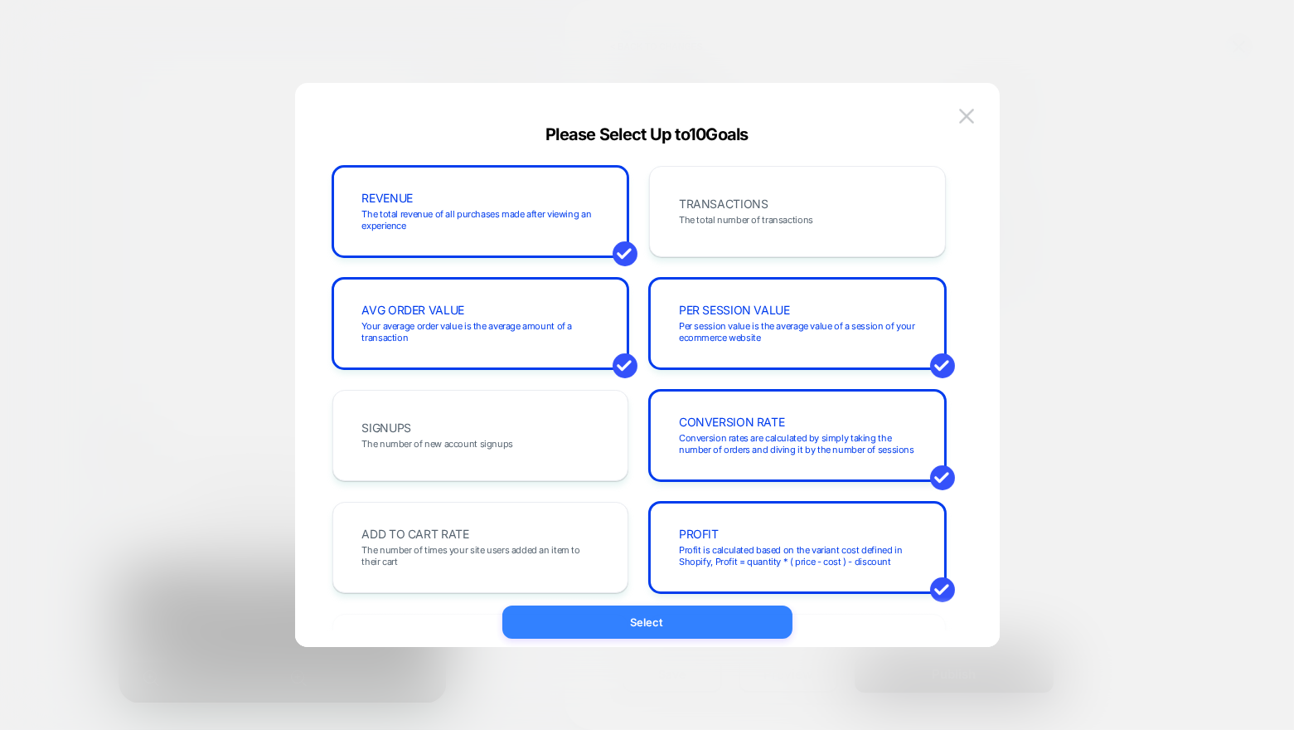
click at [616, 628] on button "Select" at bounding box center [648, 621] width 290 height 33
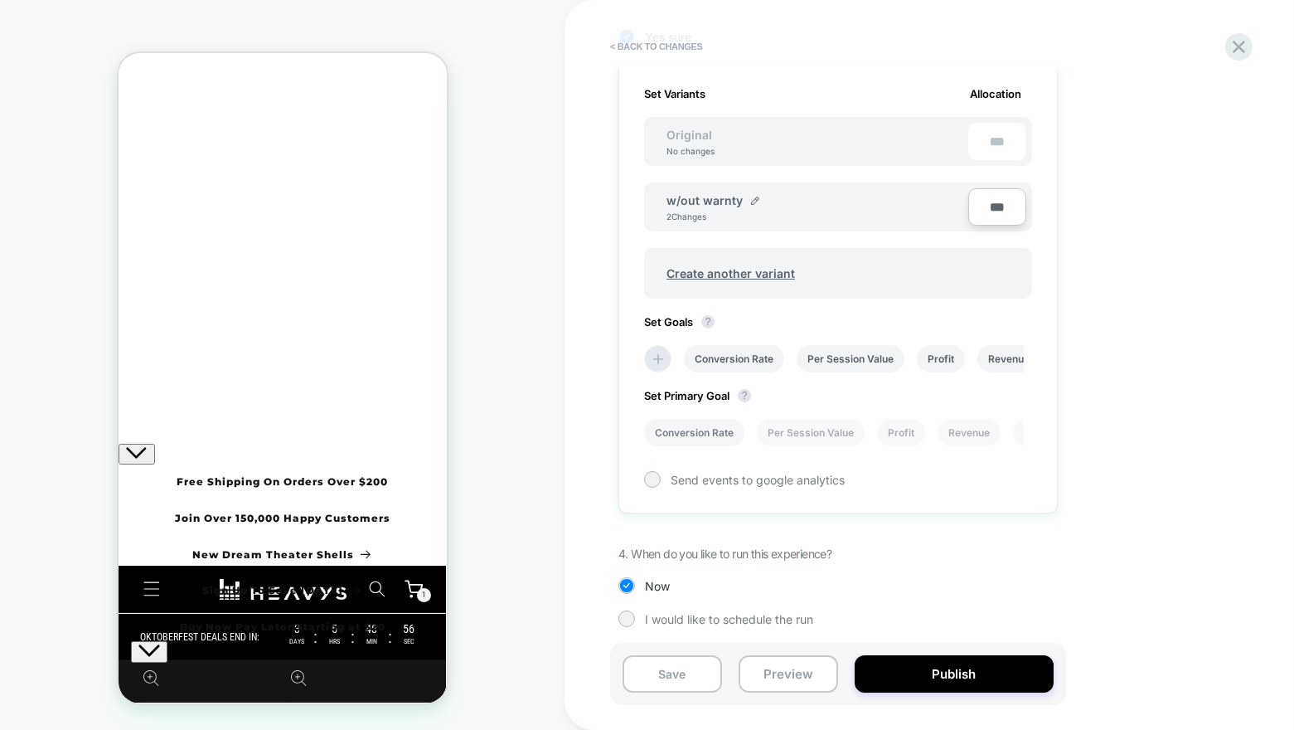
drag, startPoint x: 755, startPoint y: 426, endPoint x: 717, endPoint y: 427, distance: 38.2
click at [718, 427] on div "Conversion Rate Per Session Value Profit Revenue Avg Order Value" at bounding box center [830, 432] width 388 height 44
click at [717, 427] on li "Conversion Rate" at bounding box center [694, 432] width 100 height 27
drag, startPoint x: 924, startPoint y: 656, endPoint x: 857, endPoint y: 576, distance: 103.6
click at [857, 576] on div "< Back to changes Review " Without Warranty button - all " before publish Click…" at bounding box center [930, 365] width 622 height 730
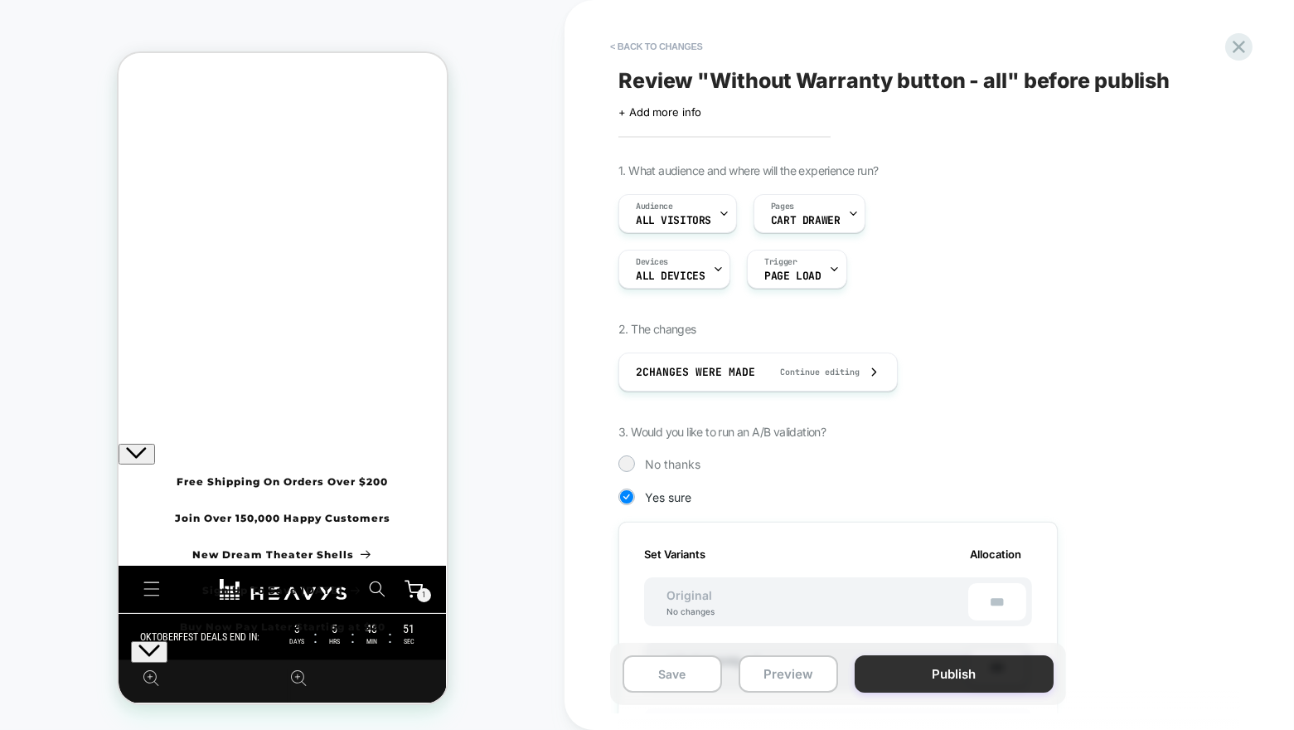
drag, startPoint x: 910, startPoint y: 649, endPoint x: 910, endPoint y: 687, distance: 37.3
click at [910, 687] on div "Save Preview Publish" at bounding box center [838, 674] width 456 height 62
click at [910, 687] on button "Publish" at bounding box center [954, 673] width 199 height 37
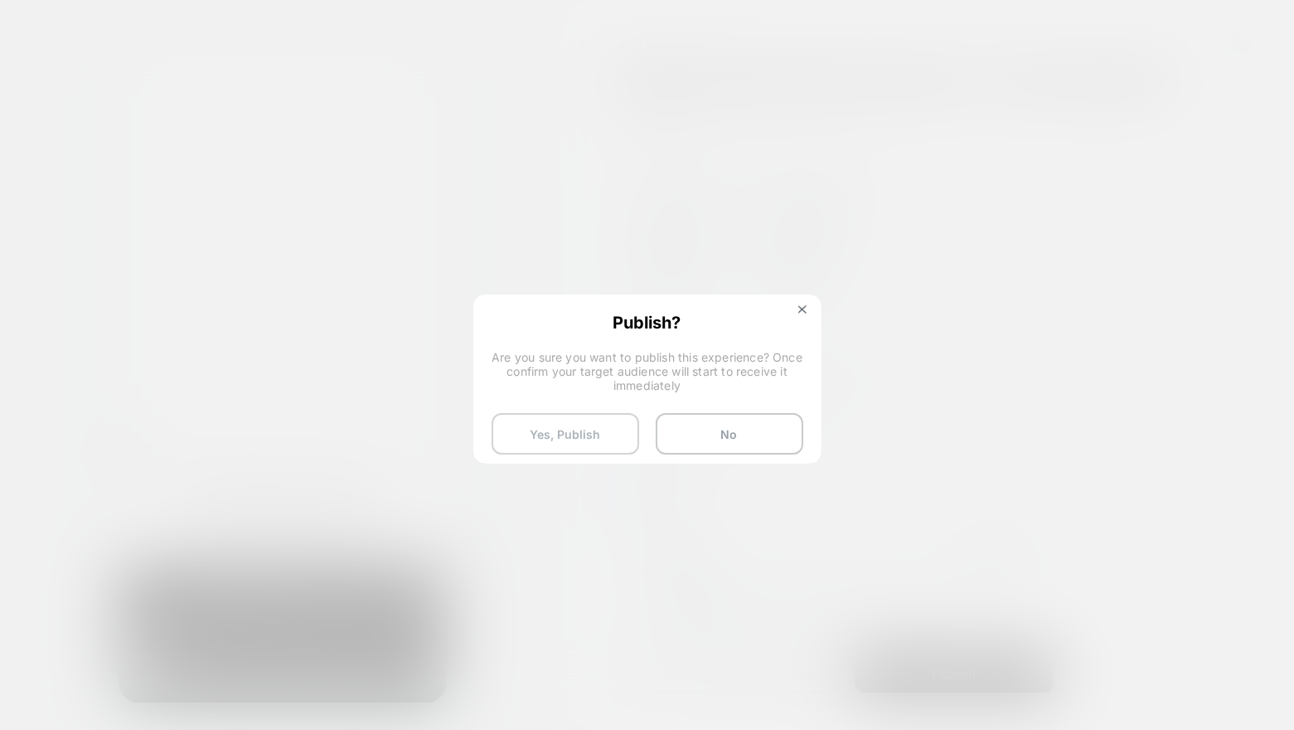
click at [599, 434] on button "Yes, Publish" at bounding box center [566, 433] width 148 height 41
